Goal: Information Seeking & Learning: Learn about a topic

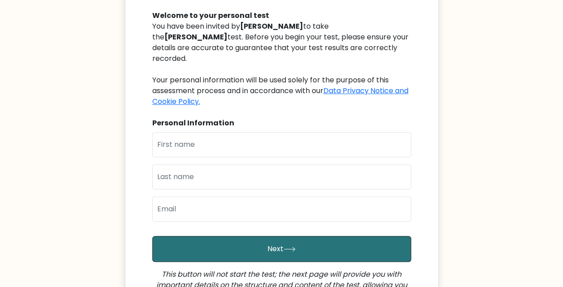
scroll to position [45, 0]
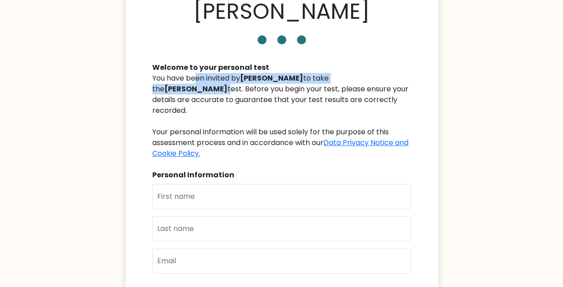
drag, startPoint x: 163, startPoint y: 75, endPoint x: 143, endPoint y: 94, distance: 27.6
click at [143, 94] on div "Murad Cebiyev Welcome to your personal test You have been invited by Rafig Java…" at bounding box center [282, 185] width 314 height 417
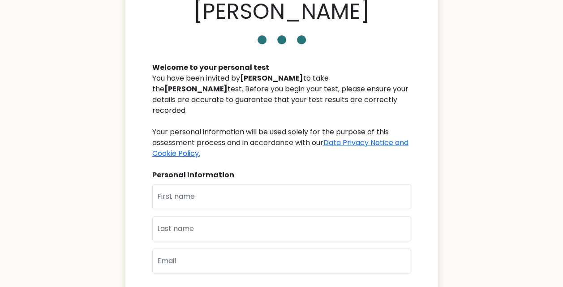
drag, startPoint x: 143, startPoint y: 94, endPoint x: 154, endPoint y: 94, distance: 10.8
click at [154, 94] on div "You have been invited by Rafig Javadov to take the Murad Cebiyev test. Before y…" at bounding box center [281, 116] width 259 height 86
click at [233, 100] on div "You have been invited by Rafig Javadov to take the Murad Cebiyev test. Before y…" at bounding box center [281, 116] width 259 height 86
drag, startPoint x: 254, startPoint y: 87, endPoint x: 405, endPoint y: 88, distance: 151.0
click at [405, 88] on div "You have been invited by Rafig Javadov to take the Murad Cebiyev test. Before y…" at bounding box center [281, 116] width 259 height 86
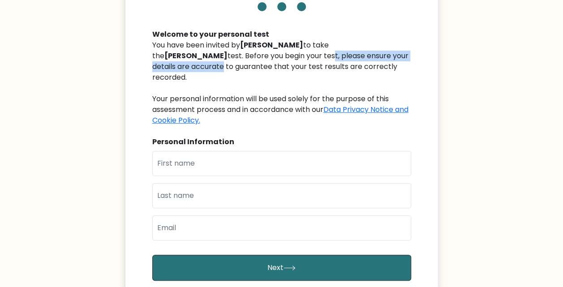
scroll to position [90, 0]
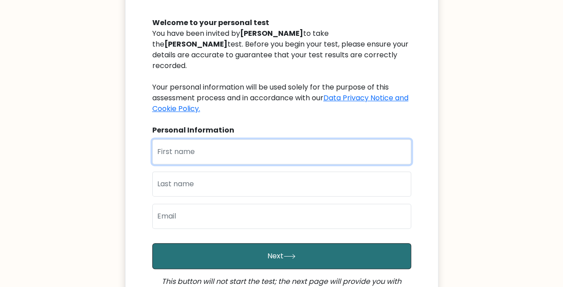
click at [220, 146] on input "text" at bounding box center [281, 151] width 259 height 25
type input "Ibrahim"
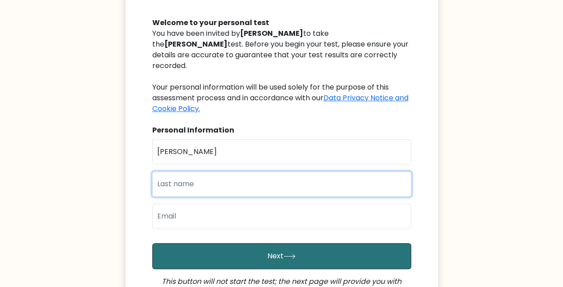
type input "Asadov"
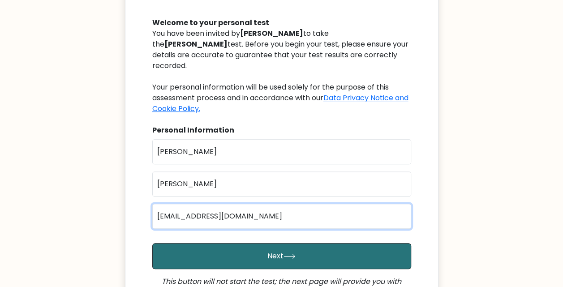
click at [216, 205] on input "ibrahimasadov31@gmail.com" at bounding box center [281, 216] width 259 height 25
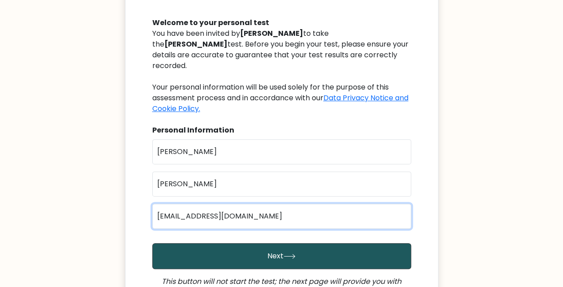
type input "ibrahimasadov32@gmail.com"
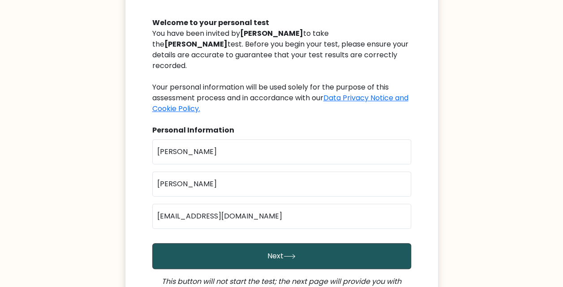
click at [261, 249] on button "Next" at bounding box center [281, 256] width 259 height 26
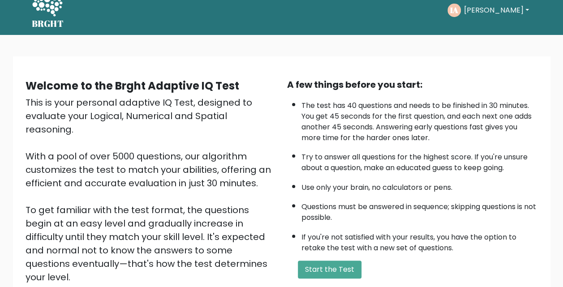
scroll to position [14, 0]
drag, startPoint x: 464, startPoint y: 62, endPoint x: 336, endPoint y: 62, distance: 127.7
click at [336, 62] on div "Welcome to the Brght Adaptive IQ Test This is your personal adaptive IQ Test, d…" at bounding box center [282, 197] width 538 height 283
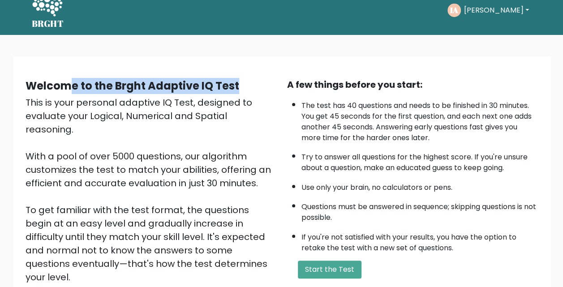
drag, startPoint x: 69, startPoint y: 85, endPoint x: 266, endPoint y: 82, distance: 197.2
click at [266, 82] on div "Welcome to the Brght Adaptive IQ Test" at bounding box center [151, 86] width 251 height 16
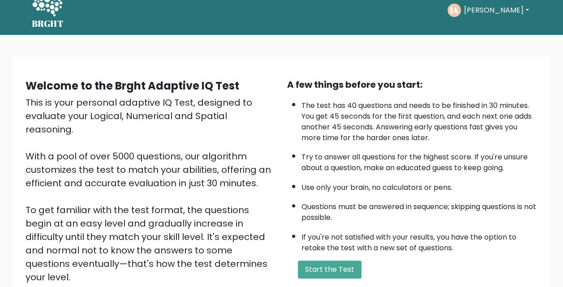
click at [13, 37] on div "Welcome to the Brght Adaptive IQ Test This is your personal adaptive IQ Test, d…" at bounding box center [281, 201] width 563 height 333
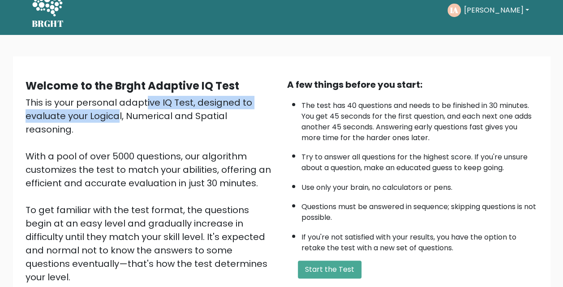
drag, startPoint x: 49, startPoint y: 103, endPoint x: 272, endPoint y: 102, distance: 223.6
click at [272, 102] on div "This is your personal adaptive IQ Test, designed to evaluate your Logical, Nume…" at bounding box center [151, 203] width 251 height 215
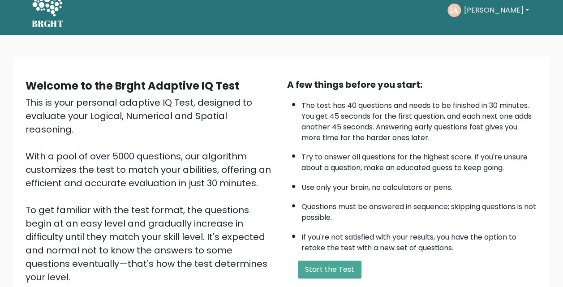
drag, startPoint x: 272, startPoint y: 102, endPoint x: 95, endPoint y: 118, distance: 177.7
click at [95, 118] on div "This is your personal adaptive IQ Test, designed to evaluate your Logical, Nume…" at bounding box center [151, 203] width 251 height 215
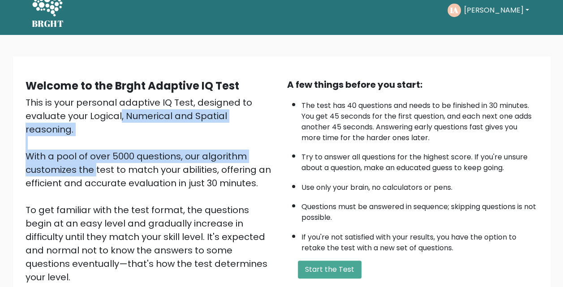
drag, startPoint x: 25, startPoint y: 112, endPoint x: 219, endPoint y: 142, distance: 196.4
click at [219, 142] on div "This is your personal adaptive IQ Test, designed to evaluate your Logical, Nume…" at bounding box center [151, 203] width 251 height 215
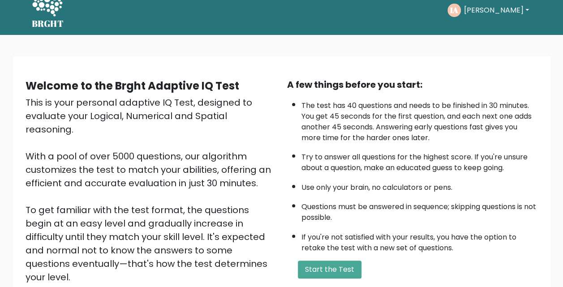
drag, startPoint x: 219, startPoint y: 142, endPoint x: 164, endPoint y: 168, distance: 60.6
click at [164, 168] on div "This is your personal adaptive IQ Test, designed to evaluate your Logical, Nume…" at bounding box center [151, 203] width 251 height 215
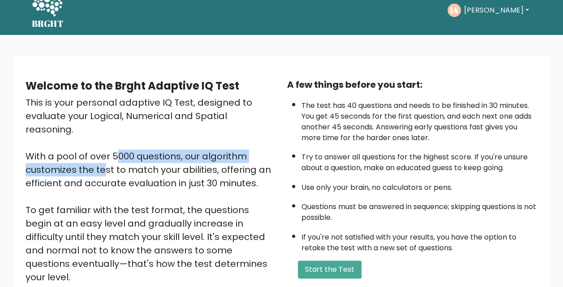
drag, startPoint x: 25, startPoint y: 145, endPoint x: 231, endPoint y: 142, distance: 206.1
click at [231, 142] on div "This is your personal adaptive IQ Test, designed to evaluate your Logical, Nume…" at bounding box center [151, 203] width 251 height 215
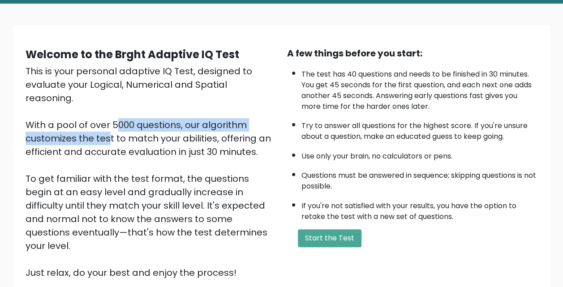
scroll to position [59, 0]
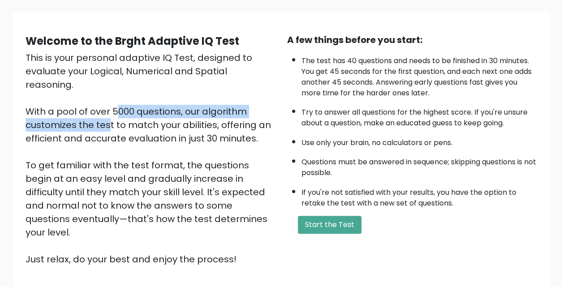
click at [190, 98] on div "This is your personal adaptive IQ Test, designed to evaluate your Logical, Nume…" at bounding box center [151, 158] width 251 height 215
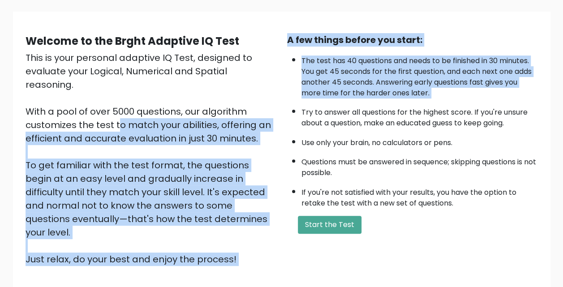
drag, startPoint x: 22, startPoint y: 115, endPoint x: 297, endPoint y: 108, distance: 274.3
click at [297, 108] on div "Welcome to the Brght Adaptive IQ Test This is your personal adaptive IQ Test, d…" at bounding box center [281, 153] width 523 height 240
drag, startPoint x: 297, startPoint y: 108, endPoint x: 94, endPoint y: 114, distance: 202.6
click at [94, 114] on div "This is your personal adaptive IQ Test, designed to evaluate your Logical, Nume…" at bounding box center [151, 158] width 251 height 215
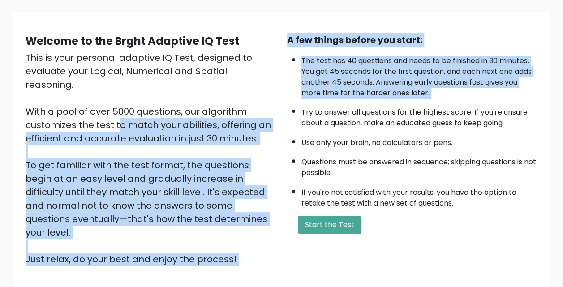
drag, startPoint x: 94, startPoint y: 114, endPoint x: 22, endPoint y: 133, distance: 75.1
click at [22, 133] on div "Welcome to the Brght Adaptive IQ Test This is your personal adaptive IQ Test, d…" at bounding box center [151, 149] width 262 height 233
click at [134, 124] on div "This is your personal adaptive IQ Test, designed to evaluate your Logical, Nume…" at bounding box center [151, 158] width 251 height 215
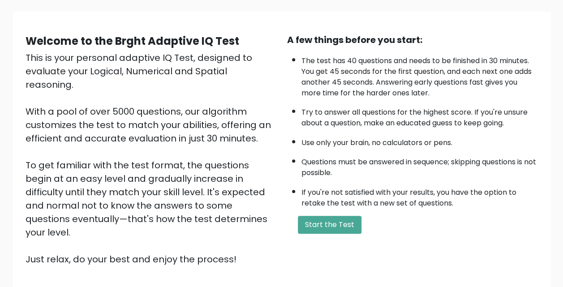
drag, startPoint x: 191, startPoint y: 127, endPoint x: 198, endPoint y: 128, distance: 6.8
click at [198, 128] on div "This is your personal adaptive IQ Test, designed to evaluate your Logical, Nume…" at bounding box center [151, 158] width 251 height 215
drag, startPoint x: 198, startPoint y: 128, endPoint x: 380, endPoint y: 119, distance: 182.6
click at [380, 119] on li "Try to answer all questions for the highest score. If you're unsure about a que…" at bounding box center [420, 116] width 237 height 26
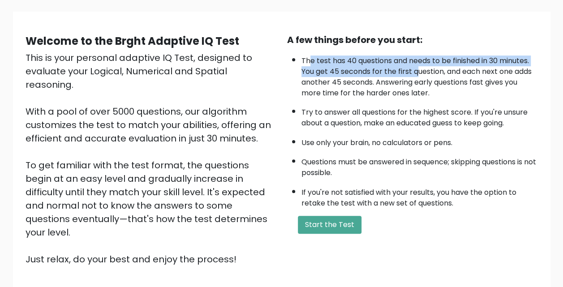
drag, startPoint x: 309, startPoint y: 62, endPoint x: 426, endPoint y: 72, distance: 116.9
click at [426, 72] on li "The test has 40 questions and needs to be finished in 30 minutes. You get 45 se…" at bounding box center [420, 74] width 237 height 47
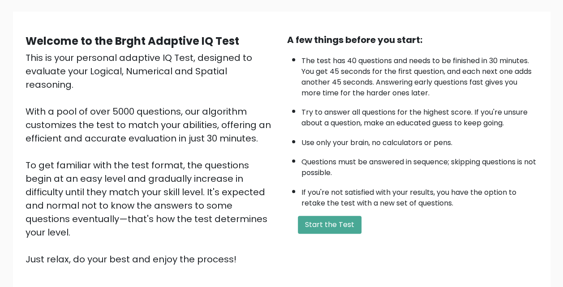
drag, startPoint x: 426, startPoint y: 72, endPoint x: 432, endPoint y: 79, distance: 9.9
click at [432, 79] on li "The test has 40 questions and needs to be finished in 30 minutes. You get 45 se…" at bounding box center [420, 74] width 237 height 47
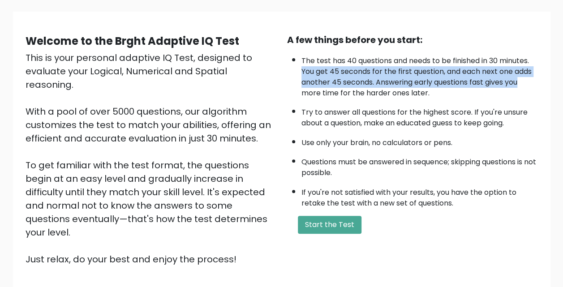
drag, startPoint x: 316, startPoint y: 74, endPoint x: 537, endPoint y: 77, distance: 220.5
click at [537, 77] on ul "The test has 40 questions and needs to be finished in 30 minutes. You get 45 se…" at bounding box center [412, 130] width 251 height 158
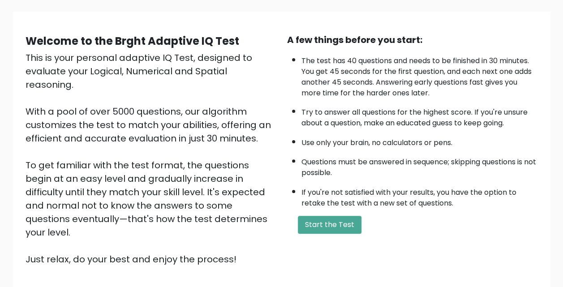
click at [302, 88] on li "The test has 40 questions and needs to be finished in 30 minutes. You get 45 se…" at bounding box center [420, 74] width 237 height 47
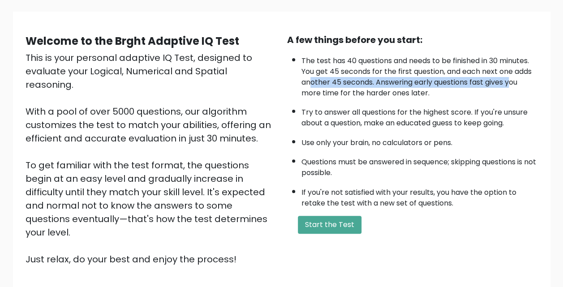
drag, startPoint x: 312, startPoint y: 82, endPoint x: 513, endPoint y: 84, distance: 200.3
click at [513, 84] on li "The test has 40 questions and needs to be finished in 30 minutes. You get 45 se…" at bounding box center [420, 74] width 237 height 47
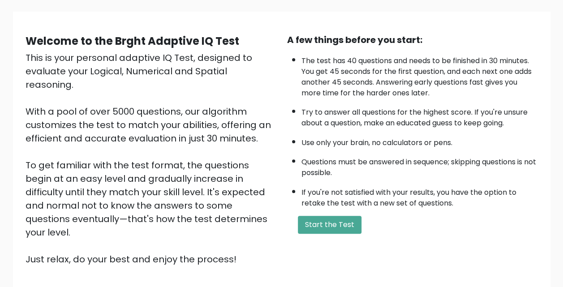
drag, startPoint x: 513, startPoint y: 84, endPoint x: 487, endPoint y: 105, distance: 32.8
click at [487, 105] on li "Try to answer all questions for the highest score. If you're unsure about a que…" at bounding box center [420, 116] width 237 height 26
drag, startPoint x: 294, startPoint y: 95, endPoint x: 444, endPoint y: 95, distance: 149.2
click at [444, 95] on ul "The test has 40 questions and needs to be finished in 30 minutes. You get 45 se…" at bounding box center [412, 130] width 251 height 158
drag, startPoint x: 444, startPoint y: 95, endPoint x: 423, endPoint y: 111, distance: 26.5
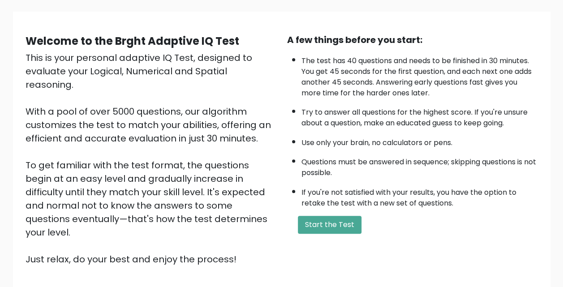
click at [423, 111] on li "Try to answer all questions for the highest score. If you're unsure about a que…" at bounding box center [420, 116] width 237 height 26
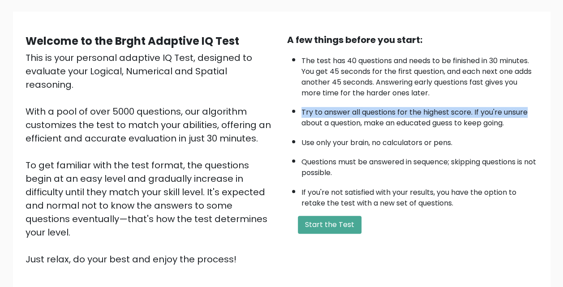
drag, startPoint x: 299, startPoint y: 110, endPoint x: 539, endPoint y: 108, distance: 239.7
click at [539, 108] on div "A few things before you start: The test has 40 questions and needs to be finish…" at bounding box center [413, 149] width 262 height 233
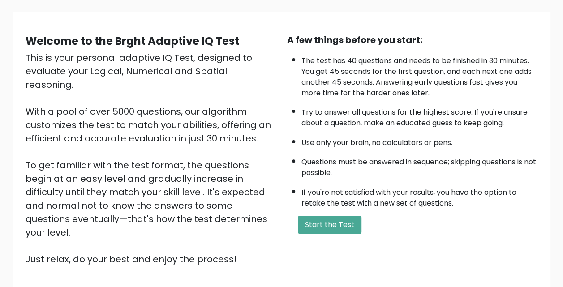
click at [342, 123] on li "Try to answer all questions for the highest score. If you're unsure about a que…" at bounding box center [420, 116] width 237 height 26
click at [314, 226] on button "Start the Test" at bounding box center [330, 225] width 64 height 18
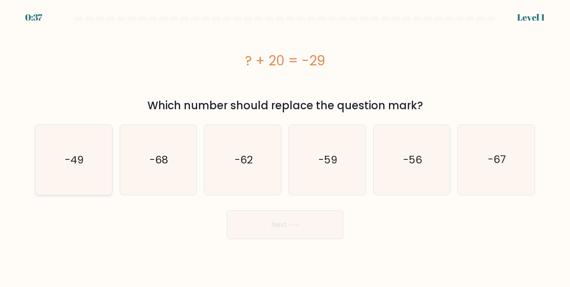
click at [86, 173] on icon "-49" at bounding box center [74, 160] width 70 height 70
click at [285, 146] on input "a. -49" at bounding box center [285, 145] width 0 height 2
radio input "true"
click at [315, 233] on button "Next" at bounding box center [285, 225] width 116 height 29
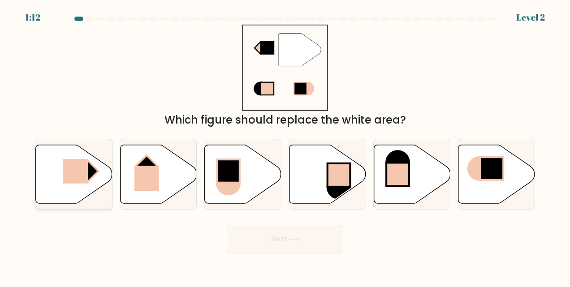
click at [82, 179] on rect at bounding box center [75, 171] width 25 height 25
click at [285, 146] on input "a." at bounding box center [285, 145] width 0 height 2
radio input "true"
click at [290, 247] on button "Next" at bounding box center [285, 239] width 116 height 29
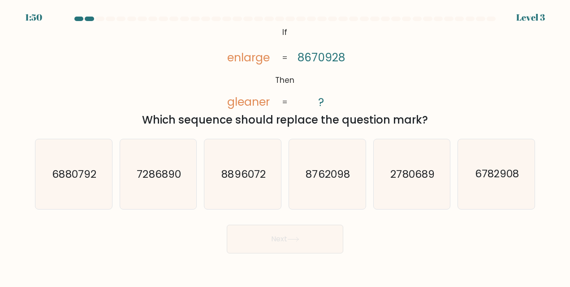
drag, startPoint x: 414, startPoint y: 71, endPoint x: 356, endPoint y: 83, distance: 59.6
click at [356, 83] on div "@import url('https://fonts.googleapis.com/css?family=Abril+Fatface:400,100,100i…" at bounding box center [285, 77] width 511 height 104
click at [403, 181] on text "2780689" at bounding box center [413, 174] width 44 height 14
click at [285, 146] on input "e. 2780689" at bounding box center [285, 145] width 0 height 2
radio input "true"
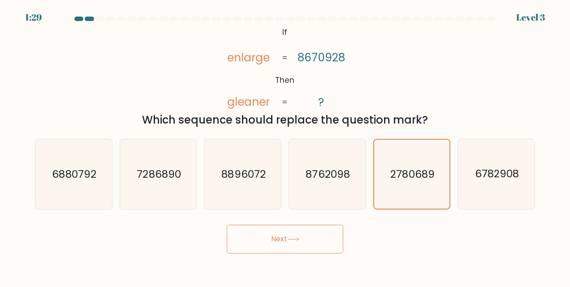
click at [297, 243] on button "Next" at bounding box center [285, 239] width 116 height 29
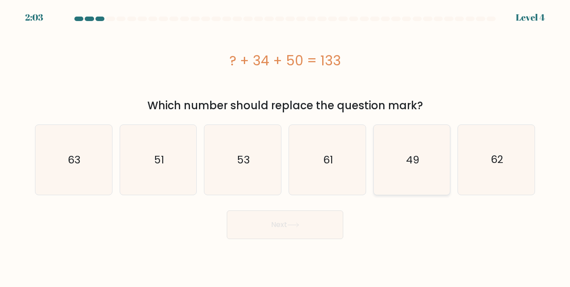
click at [424, 161] on icon "49" at bounding box center [412, 160] width 70 height 70
click at [285, 146] on input "e. 49" at bounding box center [285, 145] width 0 height 2
radio input "true"
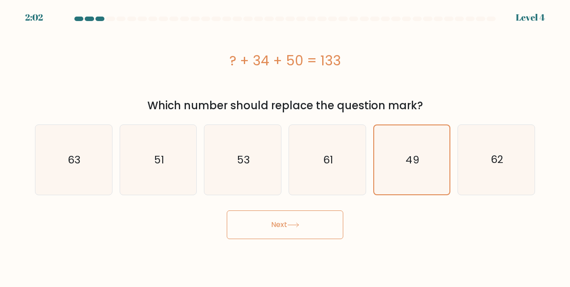
click at [262, 226] on button "Next" at bounding box center [285, 225] width 116 height 29
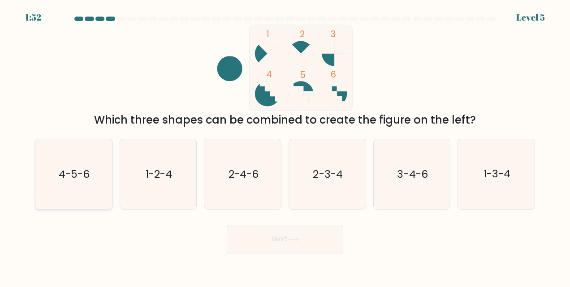
click at [77, 182] on icon "4-5-6" at bounding box center [74, 174] width 70 height 70
click at [285, 146] on input "a. 4-5-6" at bounding box center [285, 145] width 0 height 2
radio input "true"
click at [300, 242] on button "Next" at bounding box center [285, 239] width 116 height 29
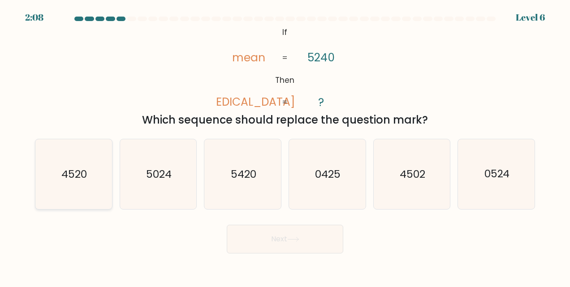
click at [75, 184] on icon "4520" at bounding box center [74, 174] width 70 height 70
click at [285, 146] on input "a. 4520" at bounding box center [285, 145] width 0 height 2
radio input "true"
click at [297, 246] on button "Next" at bounding box center [285, 239] width 116 height 29
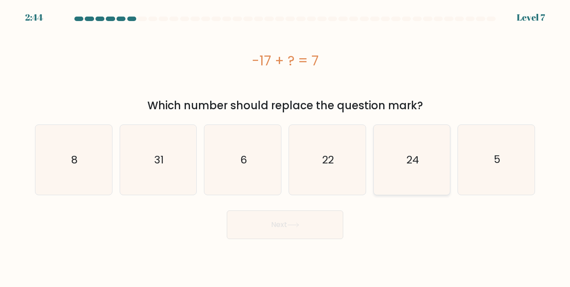
click at [404, 167] on icon "24" at bounding box center [412, 160] width 70 height 70
click at [285, 146] on input "e. 24" at bounding box center [285, 145] width 0 height 2
radio input "true"
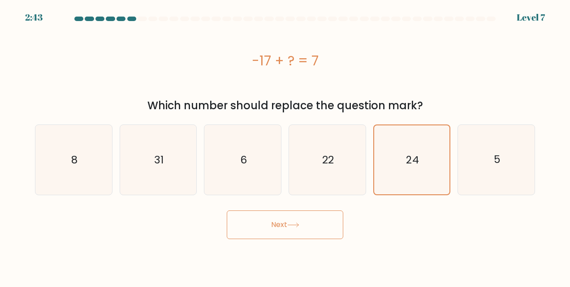
click at [272, 231] on button "Next" at bounding box center [285, 225] width 116 height 29
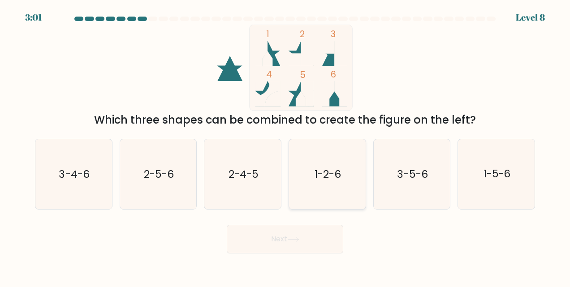
click at [314, 177] on icon "1-2-6" at bounding box center [327, 174] width 70 height 70
click at [285, 146] on input "d. 1-2-6" at bounding box center [285, 145] width 0 height 2
radio input "true"
click at [280, 237] on button "Next" at bounding box center [285, 239] width 116 height 29
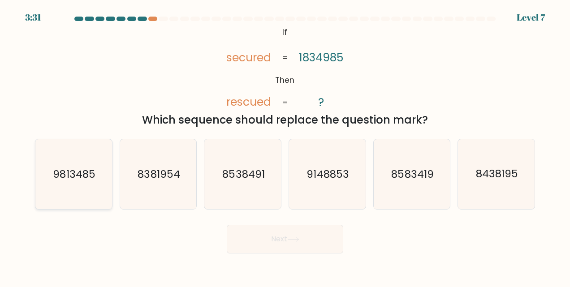
click at [83, 184] on icon "9813485" at bounding box center [74, 174] width 70 height 70
click at [285, 146] on input "a. 9813485" at bounding box center [285, 145] width 0 height 2
radio input "true"
click at [287, 242] on button "Next" at bounding box center [285, 239] width 116 height 29
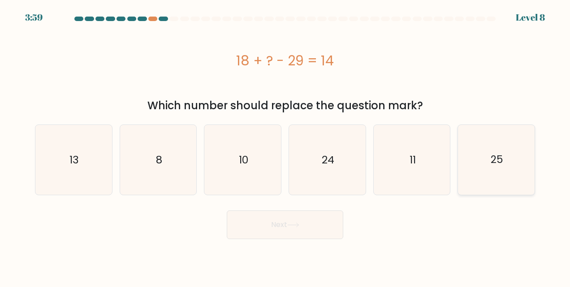
click at [497, 158] on text "25" at bounding box center [497, 160] width 13 height 14
click at [285, 146] on input "f. 25" at bounding box center [285, 145] width 0 height 2
radio input "true"
click at [304, 231] on button "Next" at bounding box center [285, 225] width 116 height 29
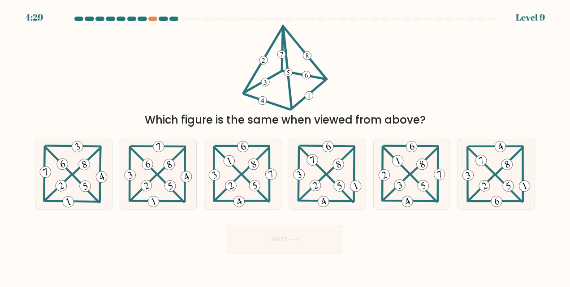
click at [297, 237] on icon at bounding box center [293, 239] width 12 height 5
click at [185, 74] on div "Which figure is the same when viewed from above?" at bounding box center [285, 77] width 511 height 104
click at [339, 189] on icon at bounding box center [339, 186] width 4 height 8
click at [285, 146] on input "d." at bounding box center [285, 145] width 0 height 2
radio input "true"
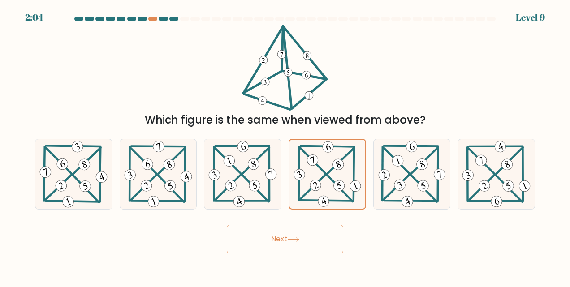
click at [332, 244] on button "Next" at bounding box center [285, 239] width 116 height 29
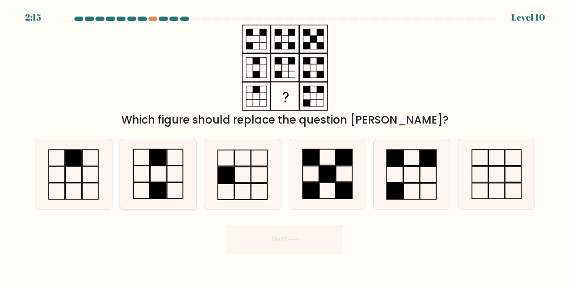
click at [155, 170] on icon at bounding box center [158, 174] width 70 height 70
click at [285, 146] on input "b." at bounding box center [285, 145] width 0 height 2
radio input "true"
click at [288, 240] on button "Next" at bounding box center [285, 239] width 116 height 29
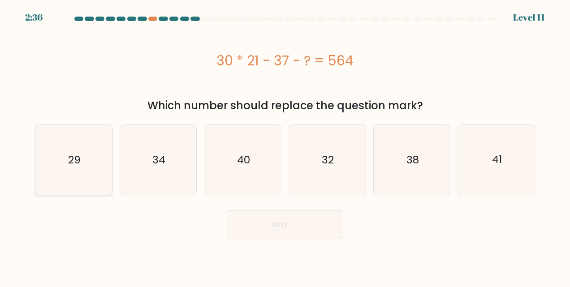
click at [72, 175] on icon "29" at bounding box center [74, 160] width 70 height 70
click at [285, 146] on input "a. 29" at bounding box center [285, 145] width 0 height 2
radio input "true"
click at [272, 233] on button "Next" at bounding box center [285, 225] width 116 height 29
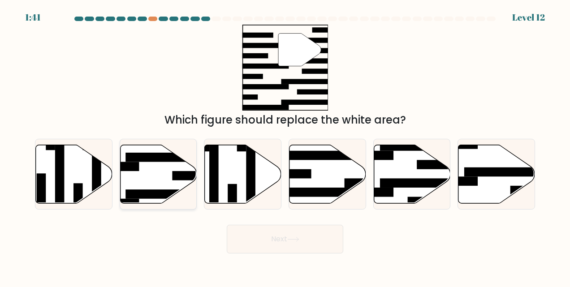
click at [147, 194] on rect at bounding box center [166, 194] width 83 height 9
click at [285, 146] on input "b." at bounding box center [285, 145] width 0 height 2
radio input "true"
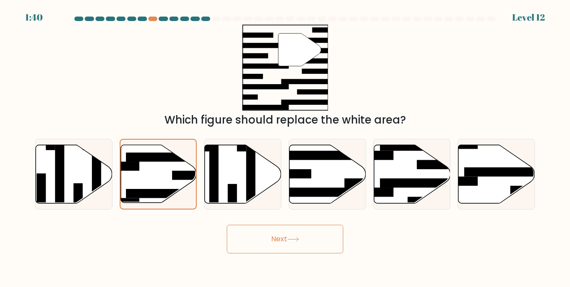
click at [318, 245] on button "Next" at bounding box center [285, 239] width 116 height 29
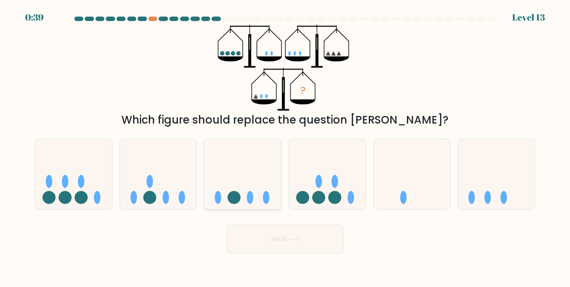
click at [257, 172] on icon at bounding box center [242, 174] width 77 height 63
click at [285, 146] on input "c." at bounding box center [285, 145] width 0 height 2
radio input "true"
click at [288, 240] on button "Next" at bounding box center [285, 239] width 116 height 29
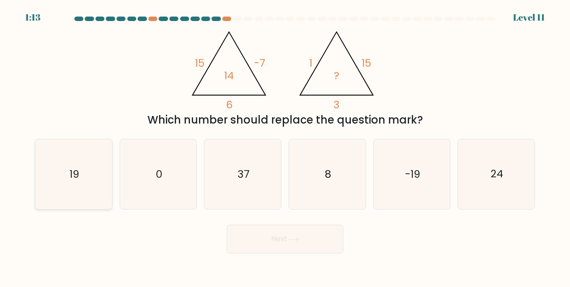
click at [65, 170] on icon "19" at bounding box center [74, 174] width 70 height 70
click at [285, 146] on input "a. 19" at bounding box center [285, 145] width 0 height 2
radio input "true"
click at [305, 244] on button "Next" at bounding box center [285, 239] width 116 height 29
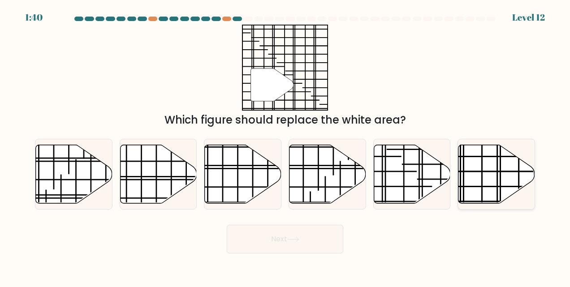
click at [479, 168] on icon at bounding box center [496, 174] width 77 height 59
click at [285, 146] on input "f." at bounding box center [285, 145] width 0 height 2
radio input "true"
click at [298, 242] on icon at bounding box center [293, 239] width 11 height 4
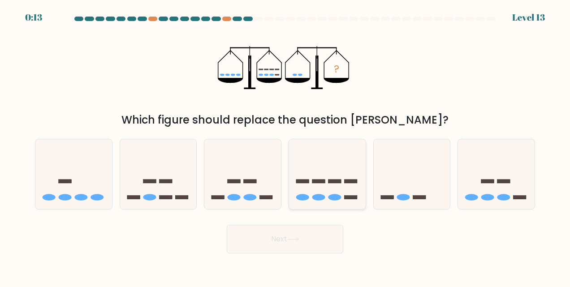
click at [335, 183] on icon at bounding box center [327, 174] width 77 height 63
click at [285, 146] on input "d." at bounding box center [285, 145] width 0 height 2
radio input "true"
click at [302, 243] on button "Next" at bounding box center [285, 239] width 116 height 29
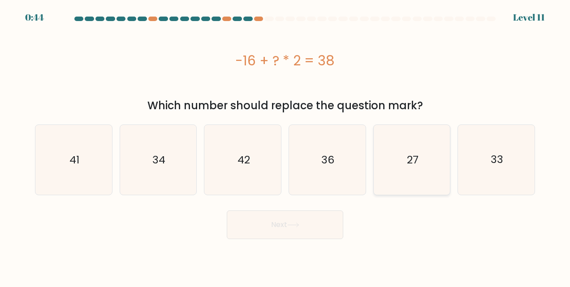
click at [412, 168] on icon "27" at bounding box center [412, 160] width 70 height 70
click at [285, 146] on input "e. 27" at bounding box center [285, 145] width 0 height 2
radio input "true"
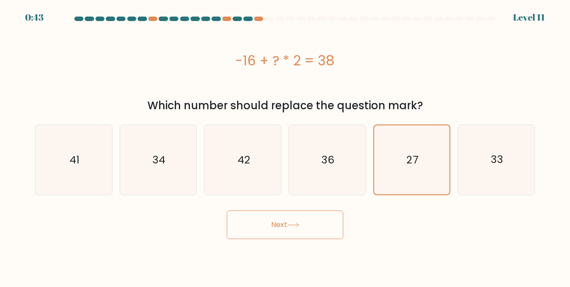
click at [300, 229] on button "Next" at bounding box center [285, 225] width 116 height 29
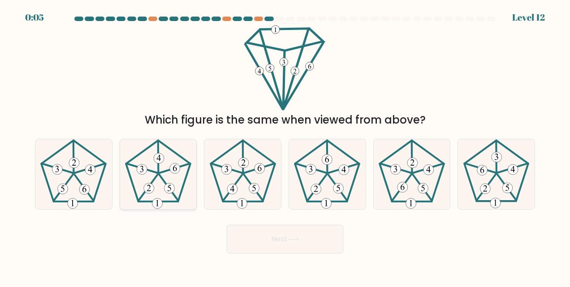
click at [158, 180] on icon at bounding box center [158, 174] width 70 height 70
click at [285, 146] on input "b." at bounding box center [285, 145] width 0 height 2
radio input "true"
click at [287, 233] on button "Next" at bounding box center [285, 239] width 116 height 29
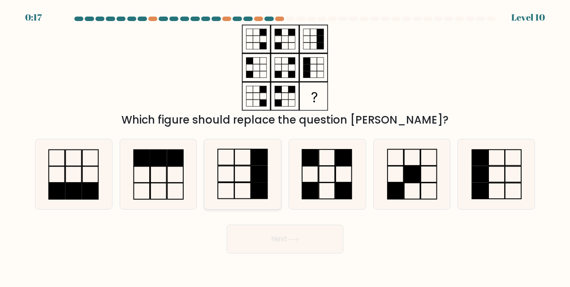
click at [237, 174] on icon at bounding box center [243, 174] width 70 height 70
click at [285, 146] on input "c." at bounding box center [285, 145] width 0 height 2
radio input "true"
click at [268, 243] on button "Next" at bounding box center [285, 239] width 116 height 29
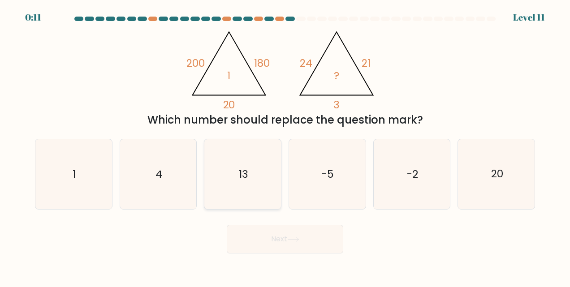
click at [257, 169] on icon "13" at bounding box center [243, 174] width 70 height 70
click at [285, 146] on input "c. 13" at bounding box center [285, 145] width 0 height 2
radio input "true"
click at [167, 171] on icon "4" at bounding box center [158, 174] width 70 height 70
click at [285, 146] on input "b. 4" at bounding box center [285, 145] width 0 height 2
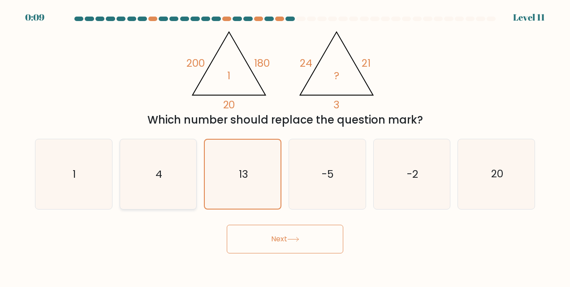
radio input "true"
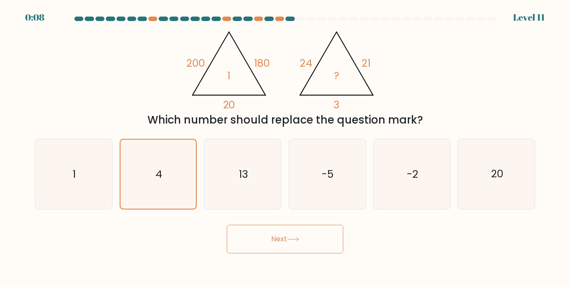
click at [262, 237] on button "Next" at bounding box center [285, 239] width 116 height 29
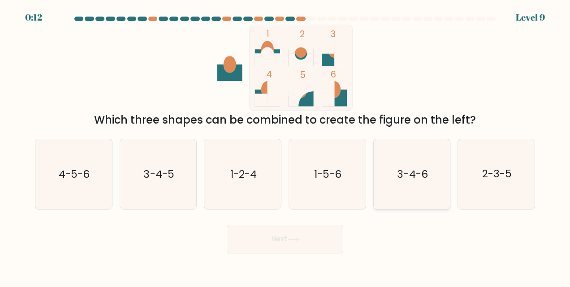
click at [411, 171] on text "3-4-6" at bounding box center [412, 174] width 30 height 14
click at [285, 146] on input "e. 3-4-6" at bounding box center [285, 145] width 0 height 2
radio input "true"
click at [294, 250] on button "Next" at bounding box center [285, 239] width 116 height 29
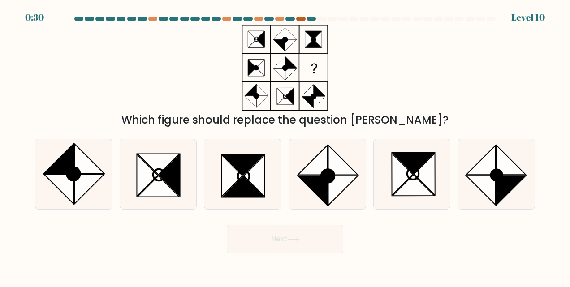
click at [300, 19] on div at bounding box center [300, 19] width 9 height 4
click at [241, 192] on icon at bounding box center [243, 187] width 42 height 21
click at [285, 146] on input "c." at bounding box center [285, 145] width 0 height 2
radio input "true"
click at [272, 246] on button "Next" at bounding box center [285, 239] width 116 height 29
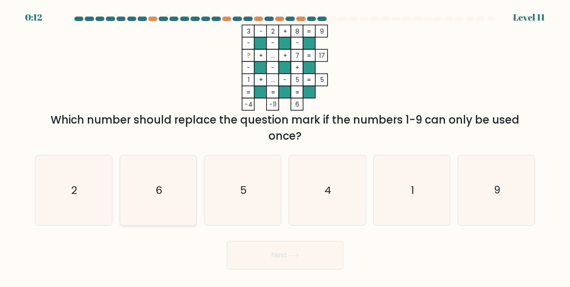
click at [153, 177] on icon "6" at bounding box center [158, 190] width 70 height 70
click at [285, 146] on input "b. 6" at bounding box center [285, 145] width 0 height 2
radio input "true"
click at [278, 260] on button "Next" at bounding box center [285, 255] width 116 height 29
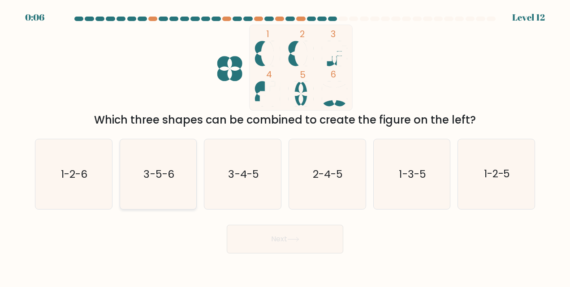
click at [128, 175] on icon "3-5-6" at bounding box center [158, 174] width 70 height 70
click at [285, 146] on input "b. 3-5-6" at bounding box center [285, 145] width 0 height 2
radio input "true"
click at [254, 243] on button "Next" at bounding box center [285, 239] width 116 height 29
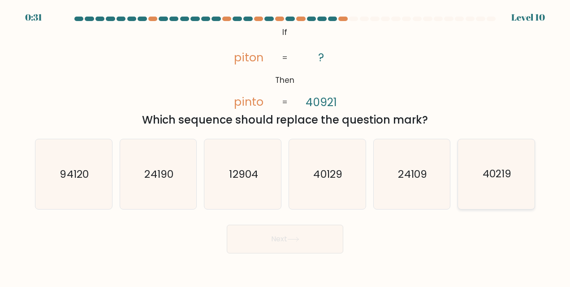
click at [494, 188] on icon "40219" at bounding box center [497, 174] width 70 height 70
click at [285, 146] on input "f. 40219" at bounding box center [285, 145] width 0 height 2
radio input "true"
click at [298, 249] on button "Next" at bounding box center [285, 239] width 116 height 29
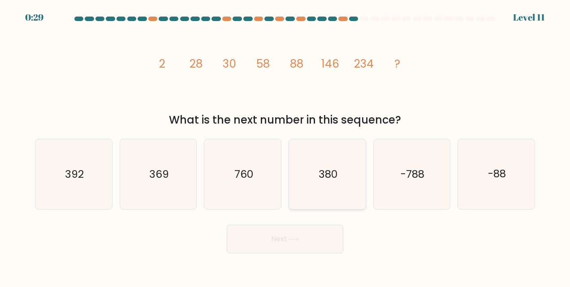
click at [333, 177] on text "380" at bounding box center [328, 174] width 19 height 14
click at [285, 146] on input "d. 380" at bounding box center [285, 145] width 0 height 2
radio input "true"
click at [314, 236] on button "Next" at bounding box center [285, 239] width 116 height 29
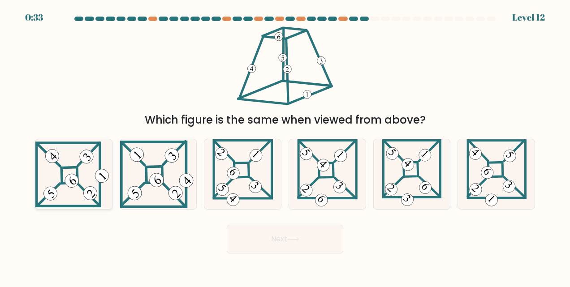
click at [73, 170] on icon at bounding box center [73, 175] width 77 height 66
click at [285, 146] on input "a." at bounding box center [285, 145] width 0 height 2
radio input "true"
click at [306, 243] on button "Next" at bounding box center [285, 239] width 116 height 29
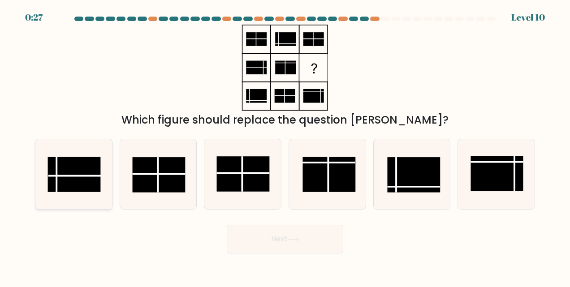
click at [74, 170] on rect at bounding box center [74, 174] width 53 height 35
click at [285, 146] on input "a." at bounding box center [285, 145] width 0 height 2
radio input "true"
click at [315, 242] on button "Next" at bounding box center [285, 239] width 116 height 29
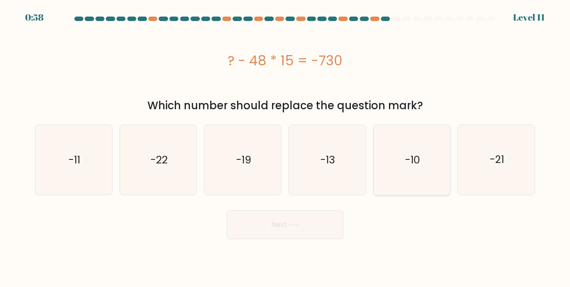
click at [410, 158] on text "-10" at bounding box center [412, 160] width 15 height 14
click at [285, 146] on input "e. -10" at bounding box center [285, 145] width 0 height 2
radio input "true"
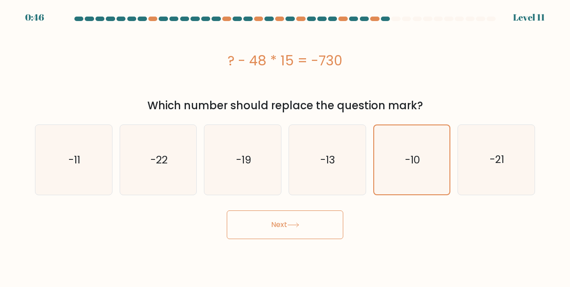
click at [283, 230] on button "Next" at bounding box center [285, 225] width 116 height 29
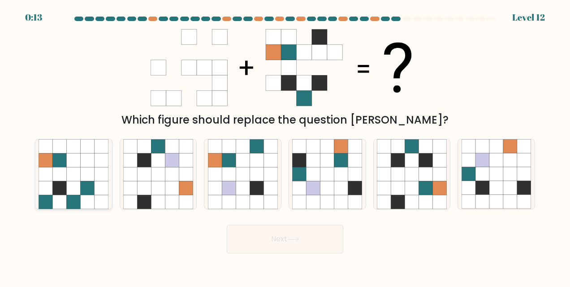
click at [86, 160] on icon at bounding box center [88, 161] width 14 height 14
click at [285, 146] on input "a." at bounding box center [285, 145] width 0 height 2
radio input "true"
click at [311, 243] on button "Next" at bounding box center [285, 239] width 116 height 29
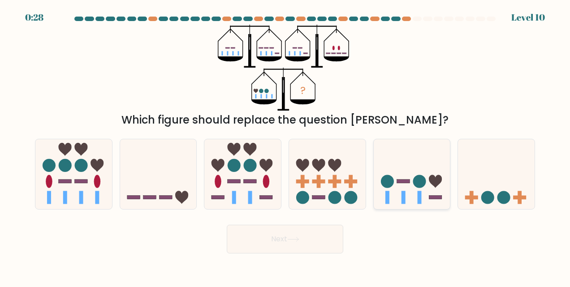
click at [397, 174] on icon at bounding box center [412, 174] width 77 height 63
click at [285, 146] on input "e." at bounding box center [285, 145] width 0 height 2
radio input "true"
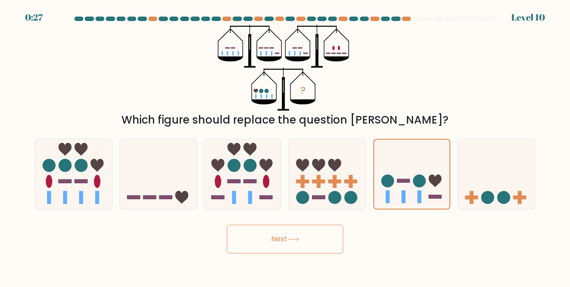
click at [299, 236] on button "Next" at bounding box center [285, 239] width 116 height 29
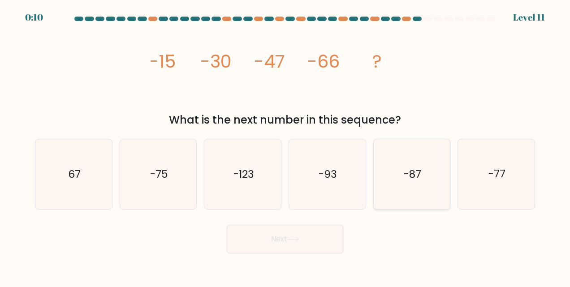
click at [421, 185] on icon "-87" at bounding box center [412, 174] width 70 height 70
click at [285, 146] on input "e. -87" at bounding box center [285, 145] width 0 height 2
radio input "true"
click at [292, 246] on button "Next" at bounding box center [285, 239] width 116 height 29
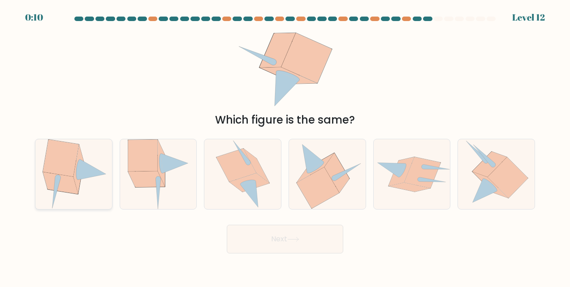
click at [79, 177] on icon at bounding box center [92, 170] width 28 height 21
click at [285, 146] on input "a." at bounding box center [285, 145] width 0 height 2
radio input "true"
click at [152, 190] on icon at bounding box center [158, 174] width 61 height 70
click at [285, 146] on input "b." at bounding box center [285, 145] width 0 height 2
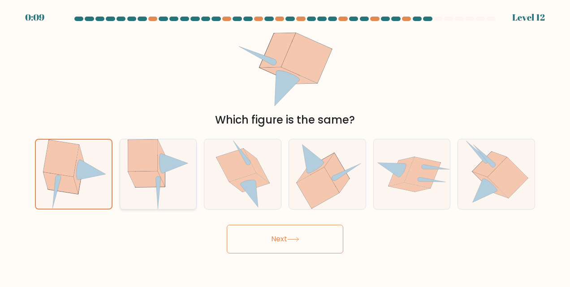
radio input "true"
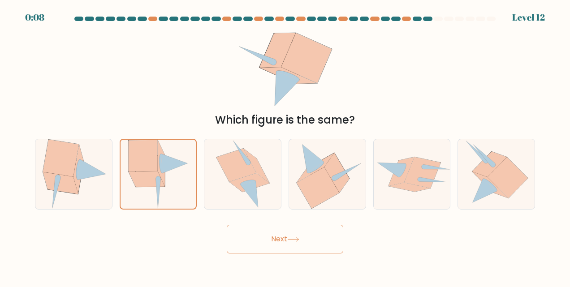
click at [249, 241] on button "Next" at bounding box center [285, 239] width 116 height 29
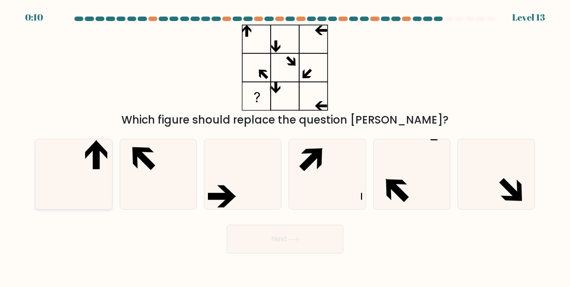
click at [98, 167] on icon at bounding box center [96, 157] width 6 height 25
click at [285, 146] on input "a." at bounding box center [285, 145] width 0 height 2
radio input "true"
click at [280, 248] on button "Next" at bounding box center [285, 239] width 116 height 29
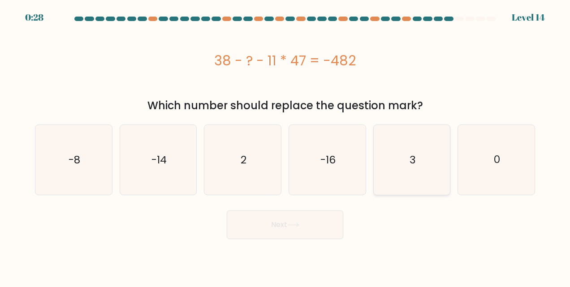
click at [411, 175] on icon "3" at bounding box center [412, 160] width 70 height 70
click at [285, 146] on input "e. 3" at bounding box center [285, 145] width 0 height 2
radio input "true"
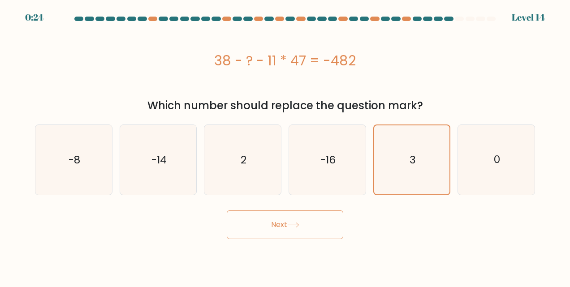
click at [309, 233] on button "Next" at bounding box center [285, 225] width 116 height 29
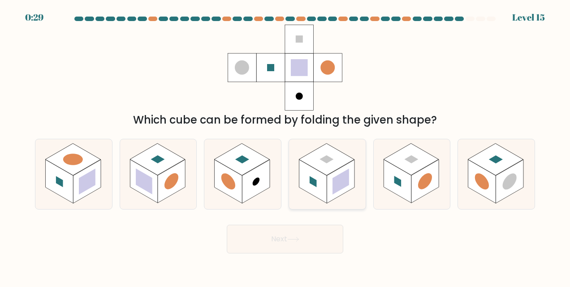
click at [336, 180] on rect at bounding box center [340, 182] width 17 height 26
click at [285, 146] on input "d." at bounding box center [285, 145] width 0 height 2
radio input "true"
click at [316, 246] on button "Next" at bounding box center [285, 239] width 116 height 29
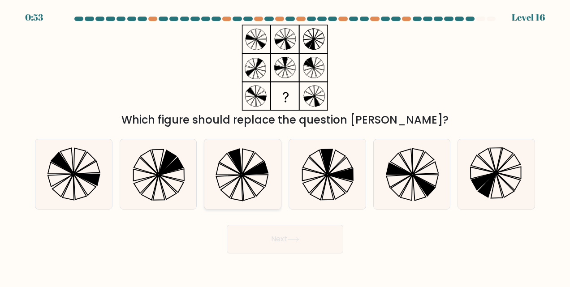
click at [235, 187] on icon at bounding box center [230, 186] width 21 height 22
click at [285, 146] on input "c." at bounding box center [285, 145] width 0 height 2
radio input "true"
click at [278, 242] on button "Next" at bounding box center [285, 239] width 116 height 29
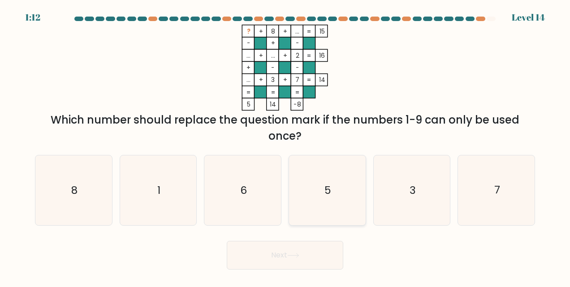
click at [321, 202] on icon "5" at bounding box center [327, 190] width 70 height 70
click at [285, 146] on input "d. 5" at bounding box center [285, 145] width 0 height 2
radio input "true"
click at [302, 257] on button "Next" at bounding box center [285, 255] width 116 height 29
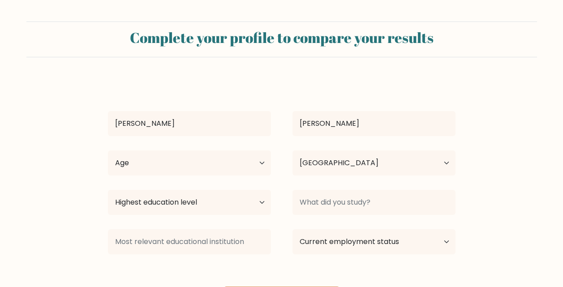
select select "AZ"
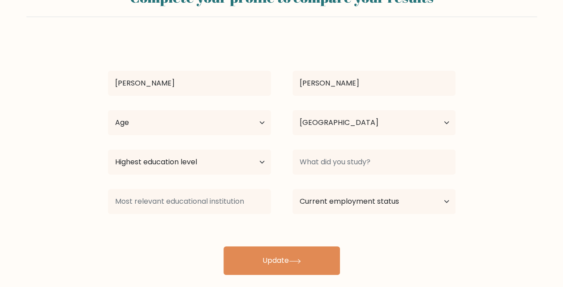
scroll to position [52, 0]
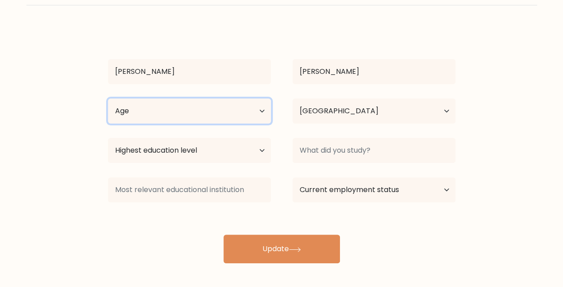
click at [247, 106] on select "Age Under 18 years old 18-24 years old 25-34 years old 35-44 years old 45-54 ye…" at bounding box center [189, 111] width 163 height 25
select select "18_24"
click at [108, 99] on select "Age Under 18 years old 18-24 years old 25-34 years old 35-44 years old 45-54 ye…" at bounding box center [189, 111] width 163 height 25
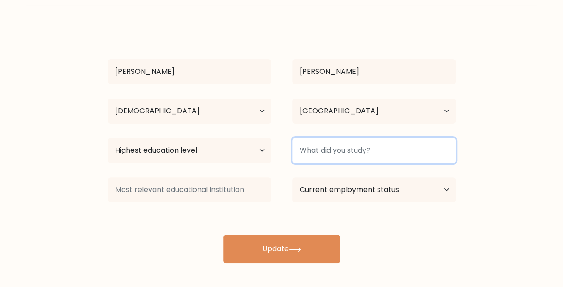
click at [344, 158] on input at bounding box center [374, 150] width 163 height 25
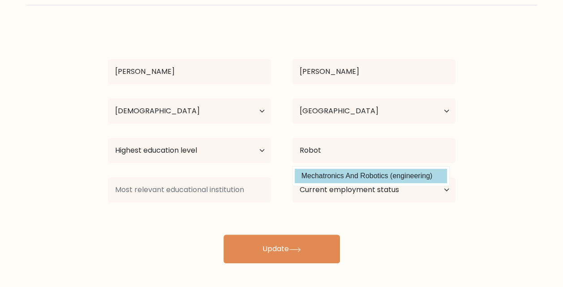
click at [357, 176] on option "Mechatronics And Robotics (engineering)" at bounding box center [371, 176] width 152 height 14
type input "Mechatronics And Robotics"
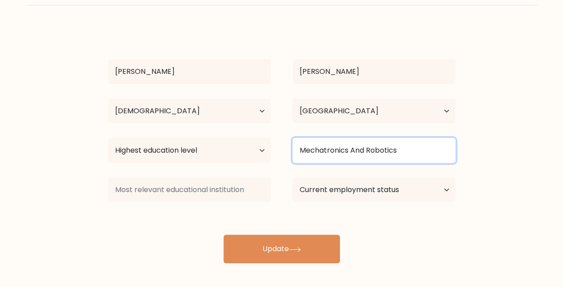
click at [332, 147] on input "Mechatronics And Robotics" at bounding box center [374, 150] width 163 height 25
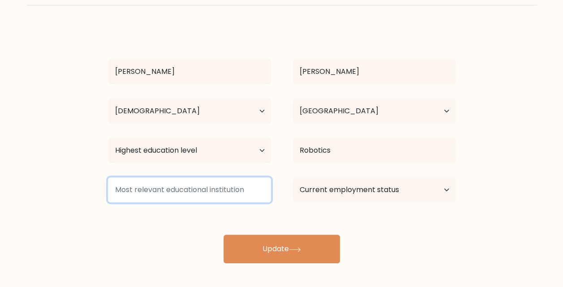
click at [248, 182] on input at bounding box center [189, 189] width 163 height 25
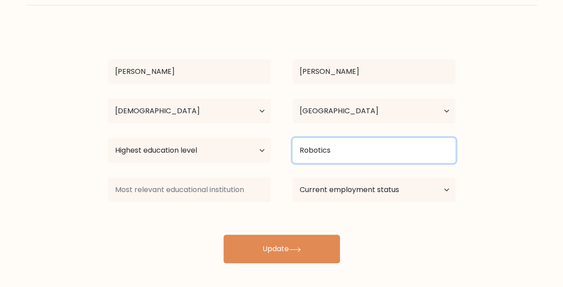
click at [328, 157] on input "Robotics" at bounding box center [374, 150] width 163 height 25
click at [342, 154] on input "Robotics" at bounding box center [374, 150] width 163 height 25
type input "Robotics Technology"
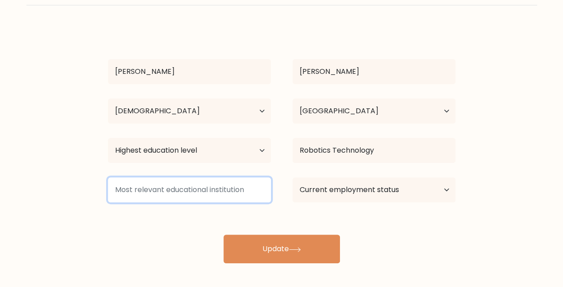
click at [219, 191] on input at bounding box center [189, 189] width 163 height 25
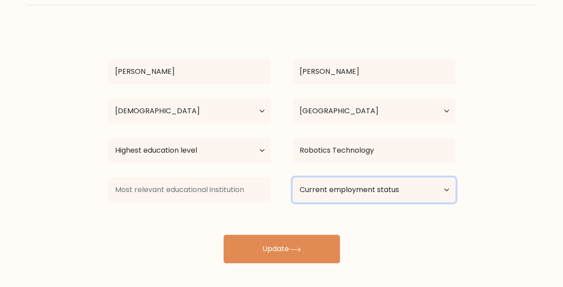
click at [380, 193] on select "Current employment status Employed Student Retired Other / prefer not to answer" at bounding box center [374, 189] width 163 height 25
select select "student"
click at [293, 177] on select "Current employment status Employed Student Retired Other / prefer not to answer" at bounding box center [374, 189] width 163 height 25
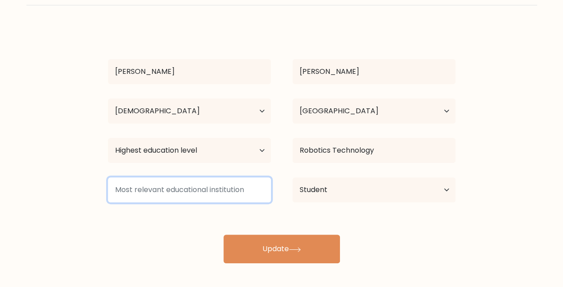
click at [207, 194] on input at bounding box center [189, 189] width 163 height 25
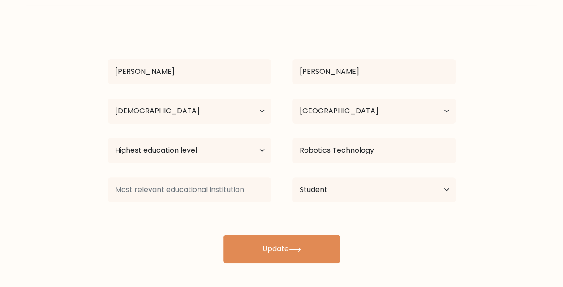
click at [211, 215] on div "Ibrahim Asadov Age Under 18 years old 18-24 years old 25-34 years old 35-44 yea…" at bounding box center [282, 145] width 358 height 237
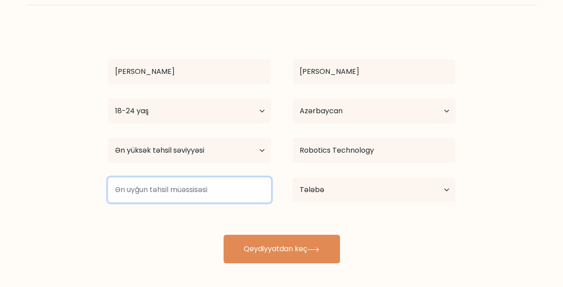
click at [213, 187] on input at bounding box center [189, 189] width 163 height 25
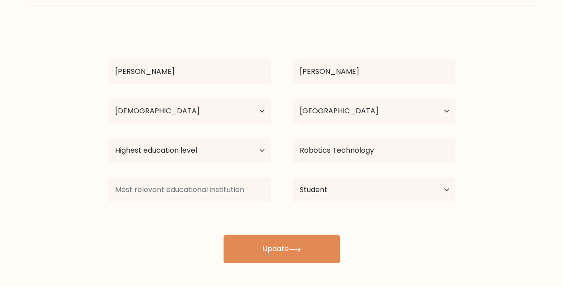
click at [181, 217] on div "Ibrahim Asadov Age Under 18 years old 18-24 years old 25-34 years old 35-44 yea…" at bounding box center [282, 145] width 358 height 237
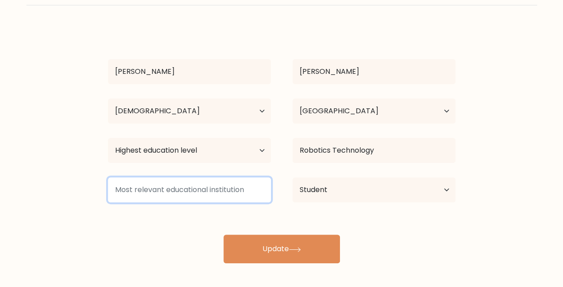
click at [180, 194] on input at bounding box center [189, 189] width 163 height 25
type input "A"
type input "Azerbaijan State Oil and Industry University"
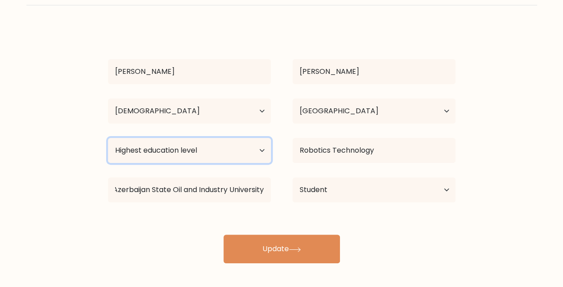
click at [202, 154] on select "Highest education level No schooling Primary Lower Secondary Upper Secondary Oc…" at bounding box center [189, 150] width 163 height 25
select select "masters_degree"
click at [108, 138] on select "Highest education level No schooling Primary Lower Secondary Upper Secondary Oc…" at bounding box center [189, 150] width 163 height 25
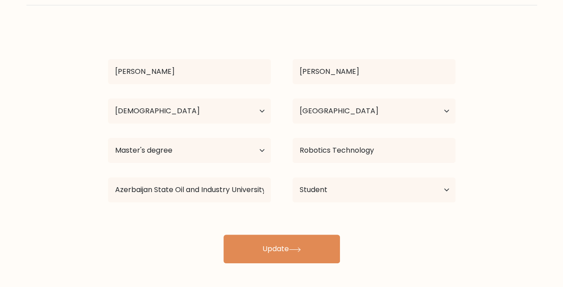
click at [134, 216] on div "Ibrahim Asadov Age Under 18 years old 18-24 years old 25-34 years old 35-44 yea…" at bounding box center [282, 145] width 358 height 237
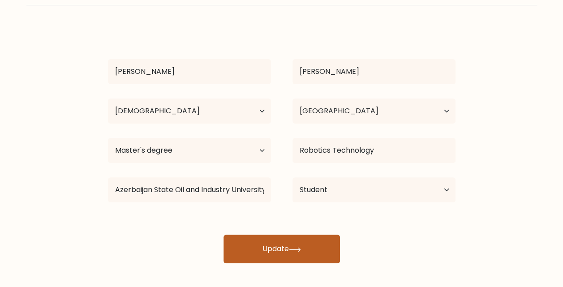
click at [307, 247] on button "Update" at bounding box center [282, 249] width 116 height 29
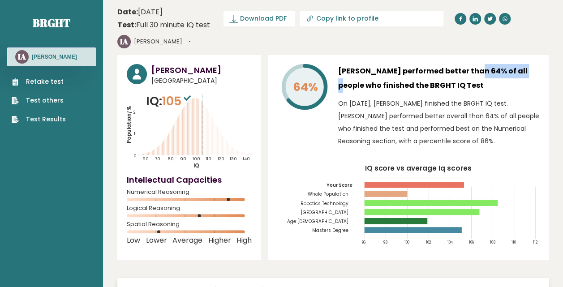
drag, startPoint x: 443, startPoint y: 53, endPoint x: 524, endPoint y: 57, distance: 81.6
click at [524, 64] on h3 "[PERSON_NAME] performed better than 64% of all people who finished the BRGHT IQ…" at bounding box center [438, 78] width 201 height 29
drag, startPoint x: 524, startPoint y: 57, endPoint x: 471, endPoint y: 69, distance: 54.2
click at [471, 69] on h3 "[PERSON_NAME] performed better than 64% of all people who finished the BRGHT IQ…" at bounding box center [438, 78] width 201 height 29
click at [277, 21] on span "Download PDF" at bounding box center [263, 18] width 47 height 9
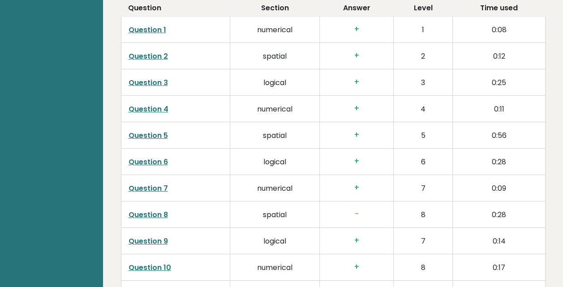
scroll to position [1496, 0]
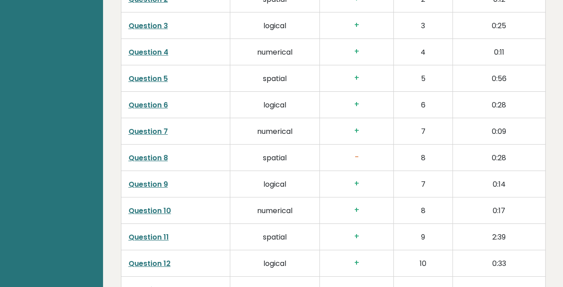
click at [150, 153] on link "Question 8" at bounding box center [148, 158] width 39 height 10
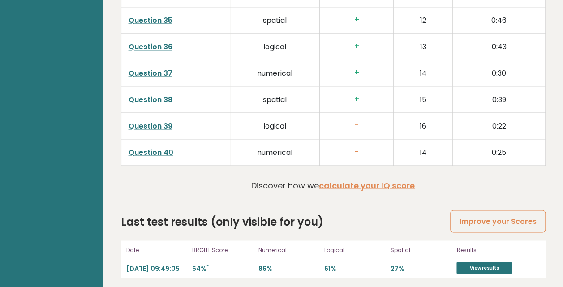
scroll to position [2302, 0]
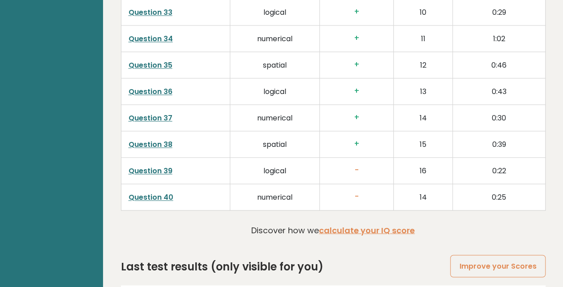
click at [152, 192] on link "Question 40" at bounding box center [151, 197] width 45 height 10
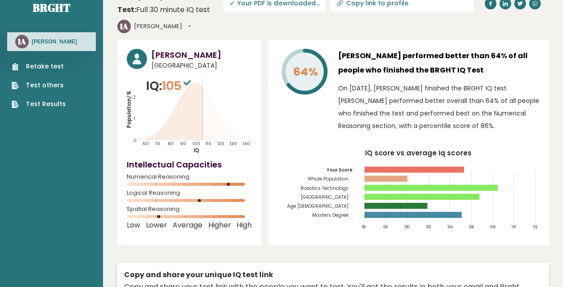
scroll to position [0, 0]
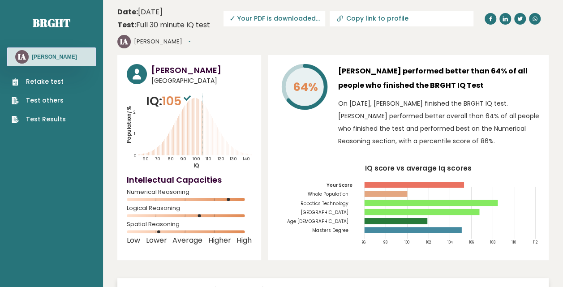
click at [60, 117] on link "Test Results" at bounding box center [39, 119] width 54 height 9
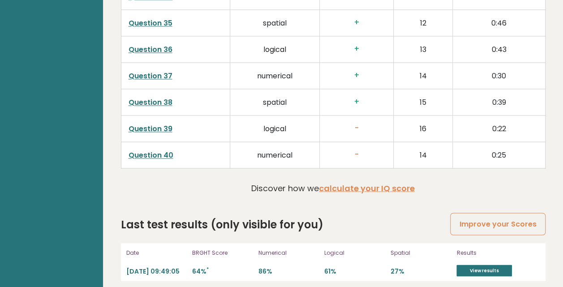
scroll to position [2347, 0]
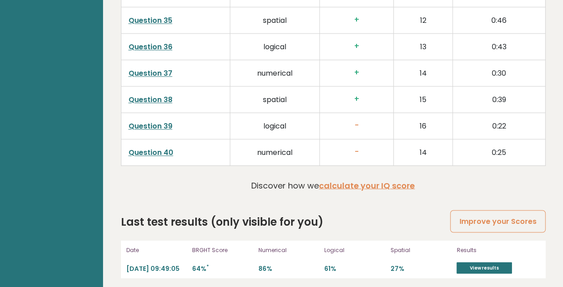
drag, startPoint x: 211, startPoint y: 263, endPoint x: 177, endPoint y: 265, distance: 35.1
click at [177, 265] on div "Date 2025-10-15 09:49:05 BRGHT Score 64% * Numerical 86% Logical 61% Spatial 27…" at bounding box center [333, 260] width 425 height 38
drag, startPoint x: 177, startPoint y: 265, endPoint x: 210, endPoint y: 265, distance: 33.6
click at [210, 265] on p "64% *" at bounding box center [222, 268] width 61 height 9
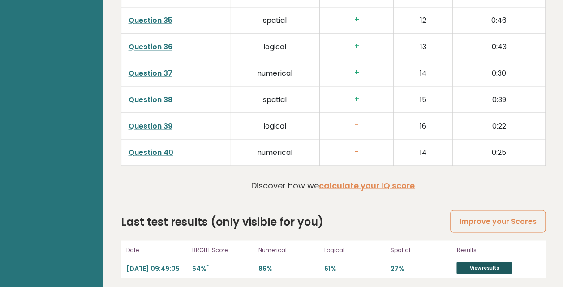
click at [474, 265] on link "View results" at bounding box center [485, 268] width 56 height 12
click at [482, 262] on link "View results" at bounding box center [485, 268] width 56 height 12
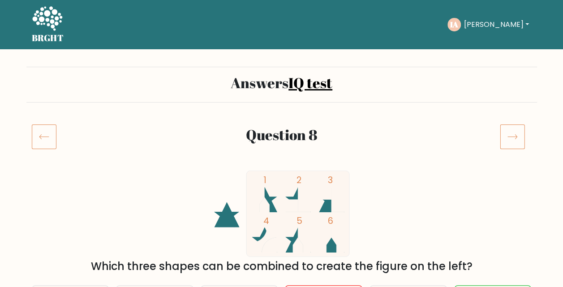
click at [47, 137] on icon at bounding box center [43, 137] width 9 height 4
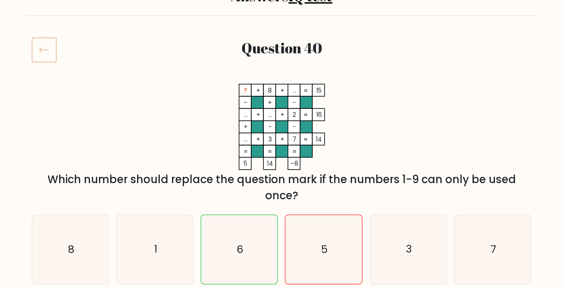
scroll to position [90, 0]
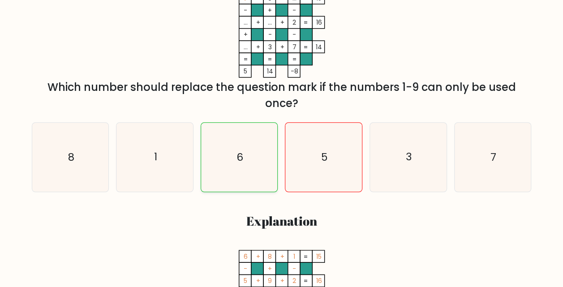
click at [247, 169] on icon "6" at bounding box center [239, 157] width 69 height 69
radio input "true"
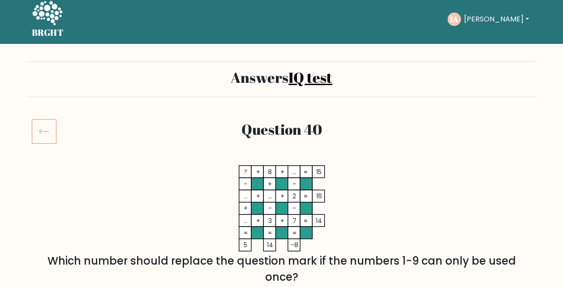
scroll to position [0, 0]
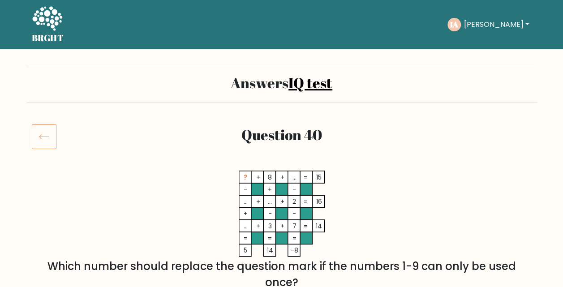
click at [42, 141] on icon at bounding box center [44, 136] width 25 height 25
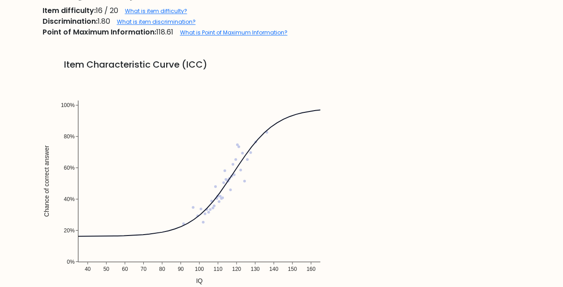
scroll to position [627, 0]
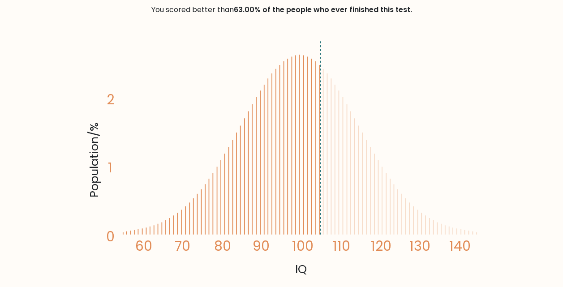
scroll to position [90, 0]
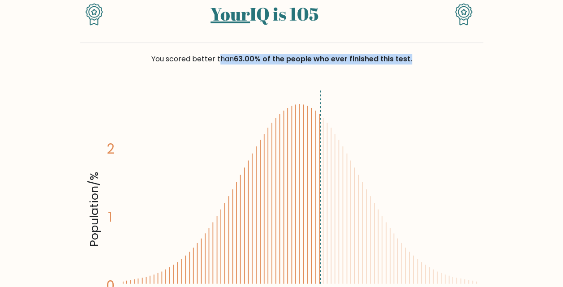
drag, startPoint x: 160, startPoint y: 58, endPoint x: 425, endPoint y: 67, distance: 265.4
click at [425, 67] on div "You scored better than 63.00% of the people who ever finished this test." at bounding box center [281, 64] width 403 height 43
drag, startPoint x: 425, startPoint y: 67, endPoint x: 451, endPoint y: 78, distance: 28.7
click at [451, 78] on div "You scored better than 63.00% of the people who ever finished this test." at bounding box center [281, 64] width 403 height 43
click at [451, 81] on div "You scored better than 63.00% of the people who ever finished this test." at bounding box center [281, 64] width 403 height 43
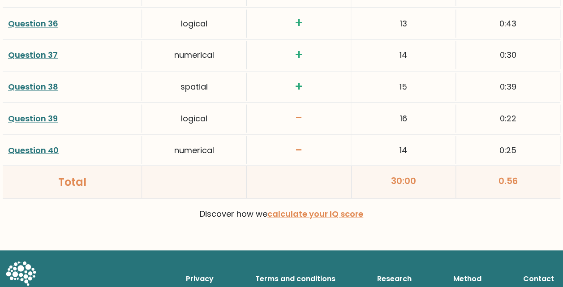
scroll to position [2409, 0]
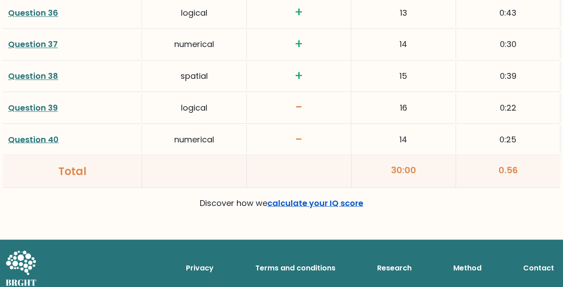
click at [313, 197] on link "calculate your IQ score" at bounding box center [315, 202] width 96 height 11
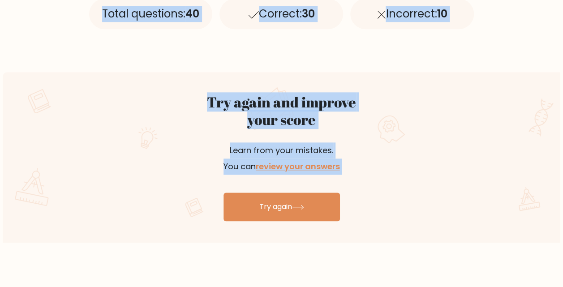
scroll to position [444, 0]
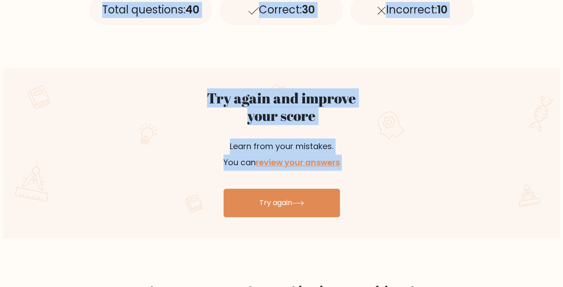
drag, startPoint x: 306, startPoint y: 276, endPoint x: 451, endPoint y: 132, distance: 203.7
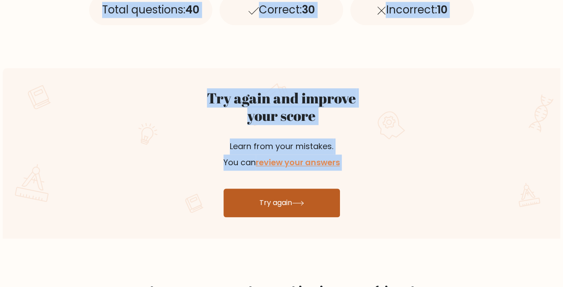
click at [305, 206] on link "Try again" at bounding box center [282, 203] width 116 height 29
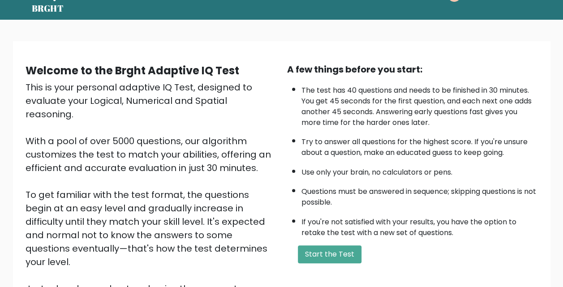
scroll to position [123, 0]
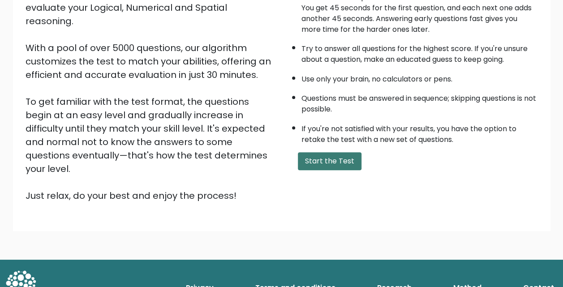
click at [334, 164] on button "Start the Test" at bounding box center [330, 161] width 64 height 18
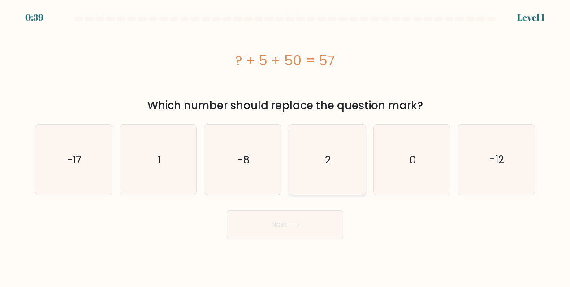
click at [319, 171] on icon "2" at bounding box center [327, 160] width 70 height 70
click at [285, 146] on input "d. 2" at bounding box center [285, 145] width 0 height 2
radio input "true"
click at [278, 228] on button "Next" at bounding box center [285, 225] width 116 height 29
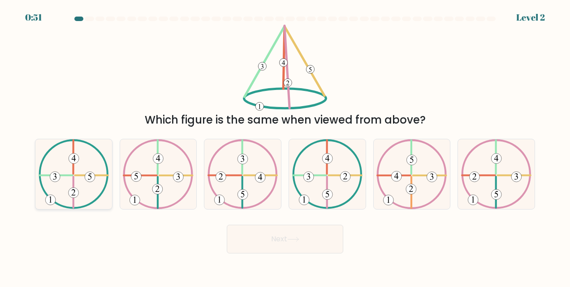
click at [82, 189] on icon at bounding box center [74, 174] width 70 height 70
click at [285, 146] on input "a." at bounding box center [285, 145] width 0 height 2
radio input "true"
click at [258, 245] on button "Next" at bounding box center [285, 239] width 116 height 29
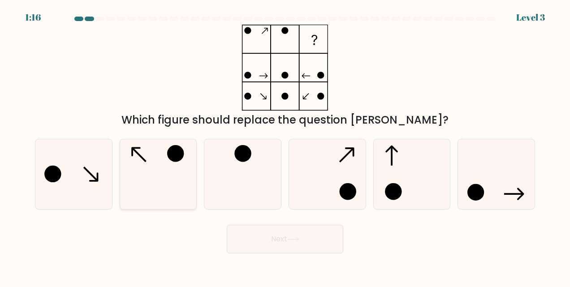
drag, startPoint x: 151, startPoint y: 171, endPoint x: 177, endPoint y: 186, distance: 30.9
click at [150, 171] on icon at bounding box center [158, 174] width 70 height 70
click at [285, 146] on input "b." at bounding box center [285, 145] width 0 height 2
radio input "true"
click at [289, 246] on button "Next" at bounding box center [285, 239] width 116 height 29
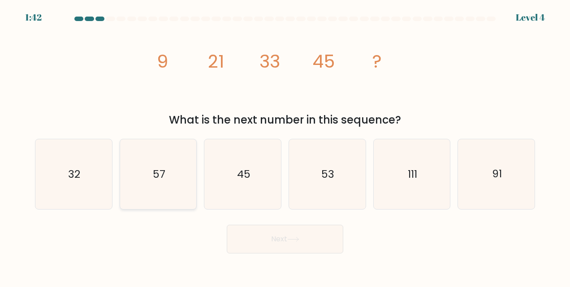
click at [151, 180] on icon "57" at bounding box center [158, 174] width 70 height 70
click at [285, 146] on input "b. 57" at bounding box center [285, 145] width 0 height 2
radio input "true"
click at [284, 246] on button "Next" at bounding box center [285, 239] width 116 height 29
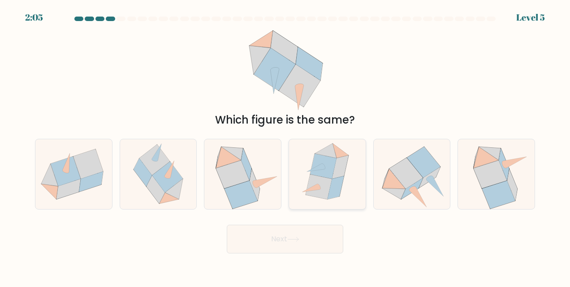
click at [314, 189] on icon at bounding box center [310, 189] width 17 height 8
click at [285, 146] on input "d." at bounding box center [285, 145] width 0 height 2
radio input "true"
click at [293, 239] on icon at bounding box center [293, 239] width 12 height 5
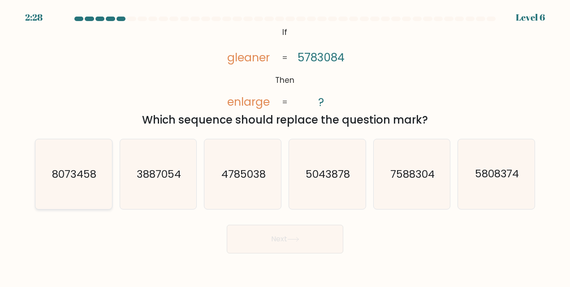
click at [82, 186] on icon "8073458" at bounding box center [74, 174] width 70 height 70
click at [285, 146] on input "a. 8073458" at bounding box center [285, 145] width 0 height 2
radio input "true"
click at [261, 236] on button "Next" at bounding box center [285, 239] width 116 height 29
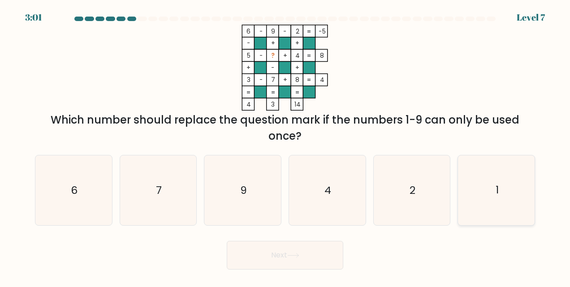
click at [510, 187] on icon "1" at bounding box center [497, 190] width 70 height 70
click at [285, 146] on input "f. 1" at bounding box center [285, 145] width 0 height 2
radio input "true"
click at [298, 263] on button "Next" at bounding box center [285, 255] width 116 height 29
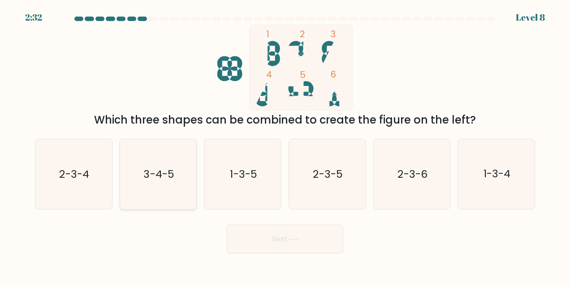
click at [166, 187] on icon "3-4-5" at bounding box center [158, 174] width 70 height 70
click at [285, 146] on input "b. 3-4-5" at bounding box center [285, 145] width 0 height 2
radio input "true"
click at [270, 240] on button "Next" at bounding box center [285, 239] width 116 height 29
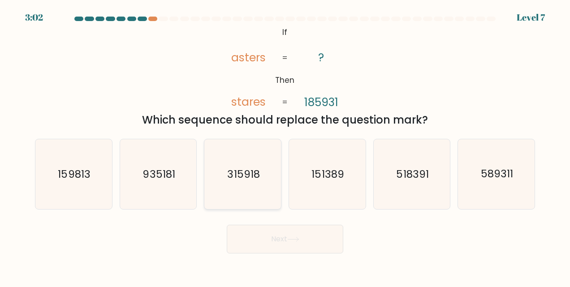
click at [245, 184] on icon "315918" at bounding box center [243, 174] width 70 height 70
click at [285, 146] on input "c. 315918" at bounding box center [285, 145] width 0 height 2
radio input "true"
click at [275, 241] on button "Next" at bounding box center [285, 239] width 116 height 29
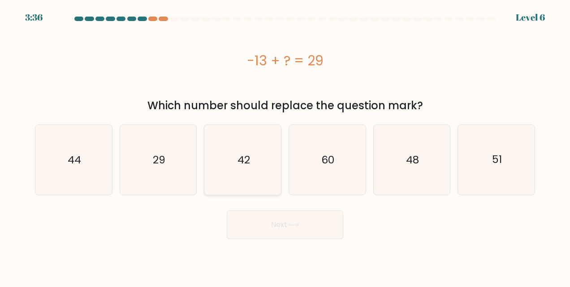
click at [237, 173] on icon "42" at bounding box center [243, 160] width 70 height 70
click at [285, 146] on input "c. 42" at bounding box center [285, 145] width 0 height 2
radio input "true"
click at [291, 228] on icon at bounding box center [293, 225] width 12 height 5
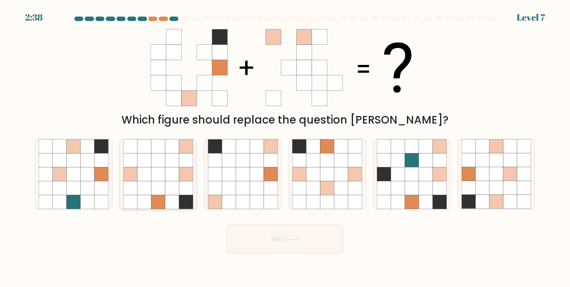
click at [172, 193] on icon at bounding box center [172, 188] width 14 height 14
click at [285, 146] on input "b." at bounding box center [285, 145] width 0 height 2
radio input "true"
click at [260, 250] on button "Next" at bounding box center [285, 239] width 116 height 29
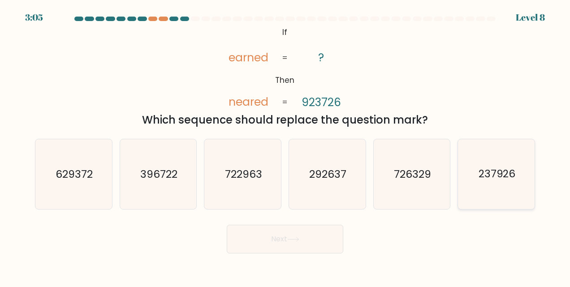
click at [493, 185] on icon "237926" at bounding box center [497, 174] width 70 height 70
click at [285, 146] on input "f. 237926" at bounding box center [285, 145] width 0 height 2
radio input "true"
click at [309, 245] on button "Next" at bounding box center [285, 239] width 116 height 29
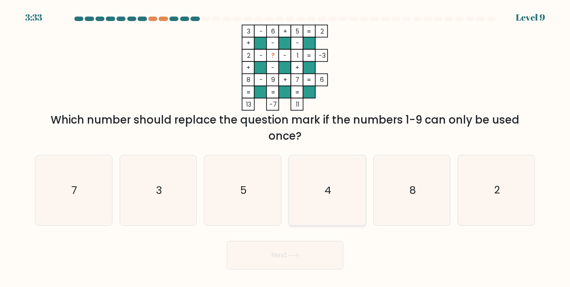
click at [332, 184] on icon "4" at bounding box center [327, 190] width 70 height 70
click at [285, 146] on input "d. 4" at bounding box center [285, 145] width 0 height 2
radio input "true"
click at [296, 257] on icon at bounding box center [293, 255] width 12 height 5
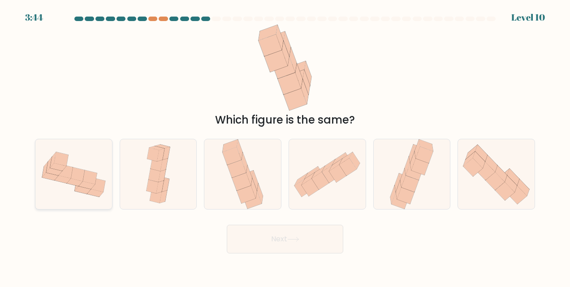
click at [55, 173] on icon at bounding box center [54, 172] width 16 height 8
click at [285, 146] on input "a." at bounding box center [285, 145] width 0 height 2
radio input "true"
click at [258, 235] on button "Next" at bounding box center [285, 239] width 116 height 29
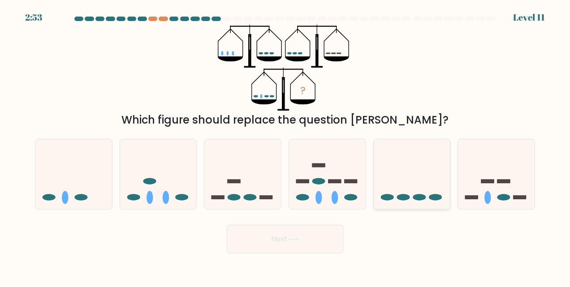
click at [404, 191] on icon at bounding box center [412, 174] width 77 height 63
click at [285, 146] on input "e." at bounding box center [285, 145] width 0 height 2
radio input "true"
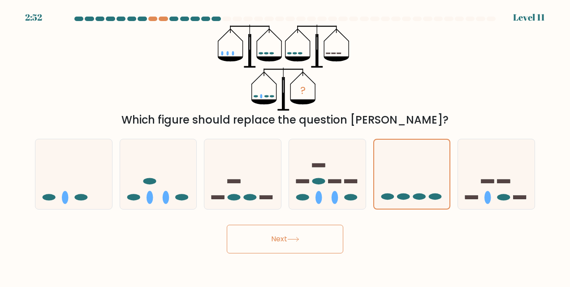
click at [320, 244] on button "Next" at bounding box center [285, 239] width 116 height 29
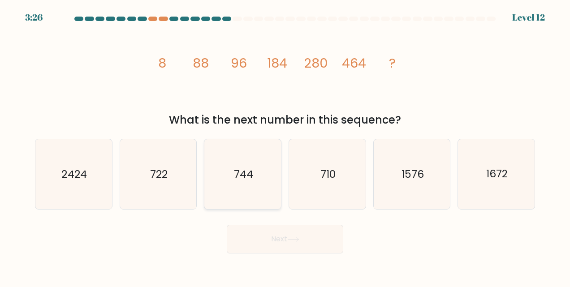
click at [251, 177] on text "744" at bounding box center [243, 174] width 19 height 14
click at [285, 146] on input "c. 744" at bounding box center [285, 145] width 0 height 2
radio input "true"
click at [272, 245] on button "Next" at bounding box center [285, 239] width 116 height 29
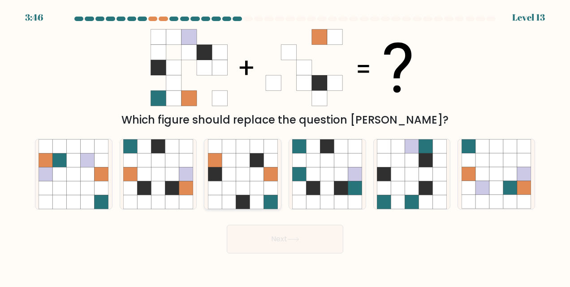
click at [240, 190] on icon at bounding box center [243, 188] width 14 height 14
click at [285, 146] on input "c." at bounding box center [285, 145] width 0 height 2
radio input "true"
click at [298, 239] on icon at bounding box center [293, 239] width 11 height 4
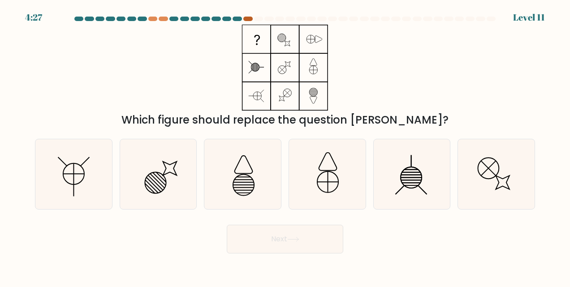
click at [247, 20] on div at bounding box center [247, 19] width 9 height 4
click at [248, 20] on div at bounding box center [247, 19] width 9 height 4
click at [93, 192] on icon at bounding box center [74, 174] width 70 height 70
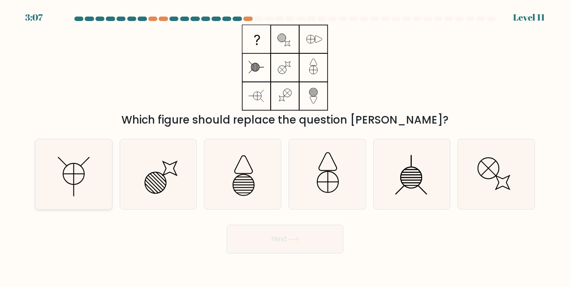
click at [285, 146] on input "a." at bounding box center [285, 145] width 0 height 2
radio input "true"
click at [282, 240] on button "Next" at bounding box center [285, 239] width 116 height 29
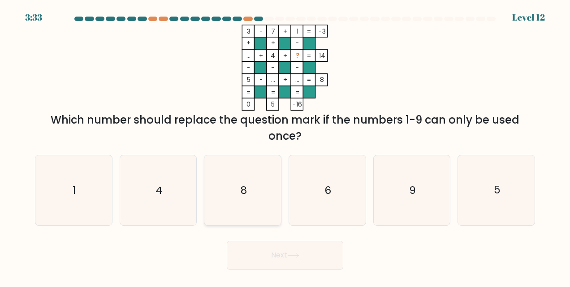
click at [246, 200] on icon "8" at bounding box center [243, 190] width 70 height 70
click at [285, 146] on input "c. 8" at bounding box center [285, 145] width 0 height 2
radio input "true"
click at [298, 258] on icon at bounding box center [293, 255] width 12 height 5
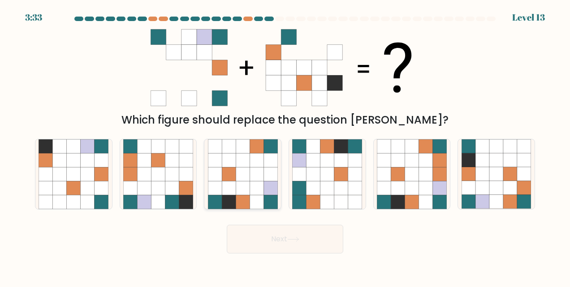
click at [256, 194] on icon at bounding box center [257, 188] width 14 height 14
click at [285, 146] on input "c." at bounding box center [285, 145] width 0 height 2
radio input "true"
click at [261, 241] on button "Next" at bounding box center [285, 239] width 116 height 29
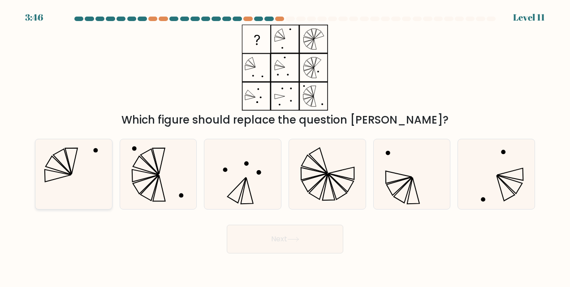
click at [74, 182] on icon at bounding box center [74, 174] width 70 height 70
click at [285, 146] on input "a." at bounding box center [285, 145] width 0 height 2
radio input "true"
click at [277, 250] on button "Next" at bounding box center [285, 239] width 116 height 29
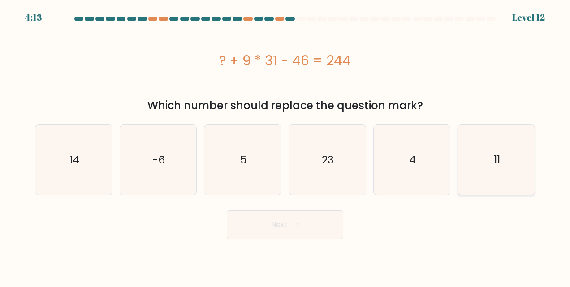
click at [513, 171] on icon "11" at bounding box center [497, 160] width 70 height 70
click at [285, 146] on input "f. 11" at bounding box center [285, 145] width 0 height 2
radio input "true"
click at [290, 231] on button "Next" at bounding box center [285, 225] width 116 height 29
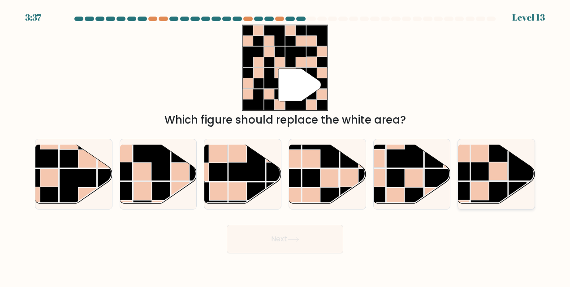
click at [497, 177] on rect at bounding box center [498, 171] width 18 height 18
click at [285, 146] on input "f." at bounding box center [285, 145] width 0 height 2
radio input "true"
click at [284, 248] on button "Next" at bounding box center [285, 239] width 116 height 29
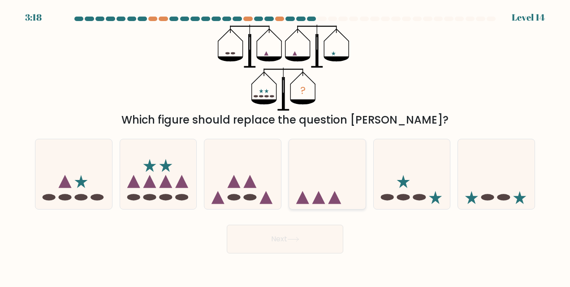
click at [309, 179] on icon at bounding box center [327, 174] width 77 height 63
click at [285, 146] on input "d." at bounding box center [285, 145] width 0 height 2
radio input "true"
click at [290, 245] on button "Next" at bounding box center [285, 239] width 116 height 29
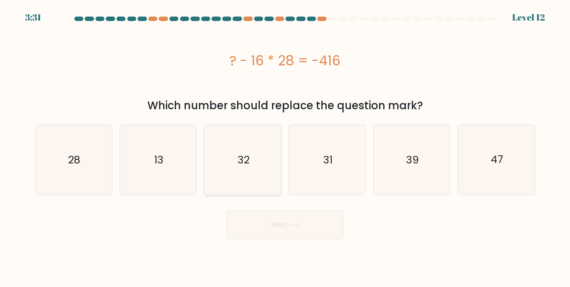
click at [239, 166] on text "32" at bounding box center [243, 160] width 12 height 14
click at [285, 146] on input "c. 32" at bounding box center [285, 145] width 0 height 2
radio input "true"
click at [314, 220] on button "Next" at bounding box center [285, 225] width 116 height 29
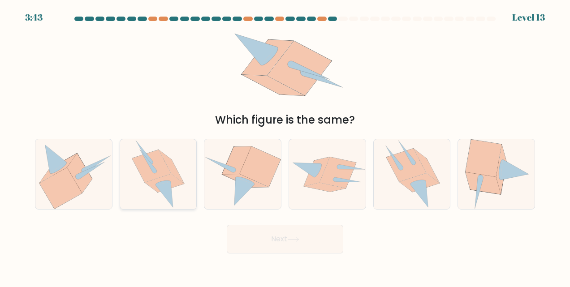
click at [137, 179] on icon at bounding box center [158, 174] width 52 height 70
click at [285, 146] on input "b." at bounding box center [285, 145] width 0 height 2
radio input "true"
click at [294, 246] on button "Next" at bounding box center [285, 239] width 116 height 29
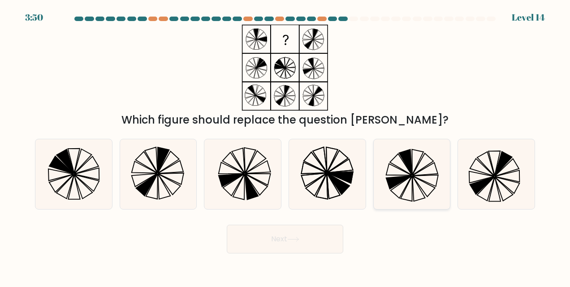
click at [413, 174] on icon at bounding box center [422, 165] width 21 height 22
click at [285, 146] on input "e." at bounding box center [285, 145] width 0 height 2
radio input "true"
click at [295, 241] on icon at bounding box center [293, 239] width 12 height 5
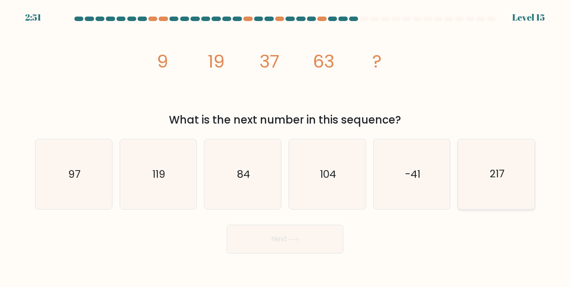
click at [496, 177] on text "217" at bounding box center [497, 174] width 15 height 14
click at [285, 146] on input "f. 217" at bounding box center [285, 145] width 0 height 2
radio input "true"
click at [302, 251] on button "Next" at bounding box center [285, 239] width 116 height 29
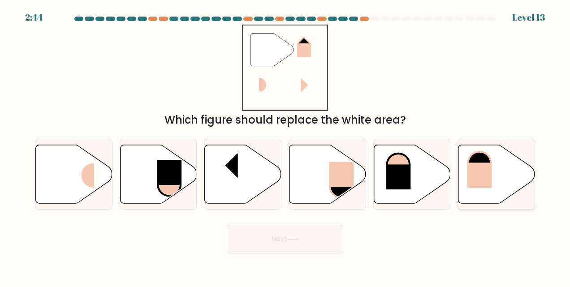
click at [483, 161] on icon at bounding box center [479, 162] width 23 height 22
click at [285, 146] on input "f." at bounding box center [285, 145] width 0 height 2
radio input "true"
click at [319, 240] on button "Next" at bounding box center [285, 239] width 116 height 29
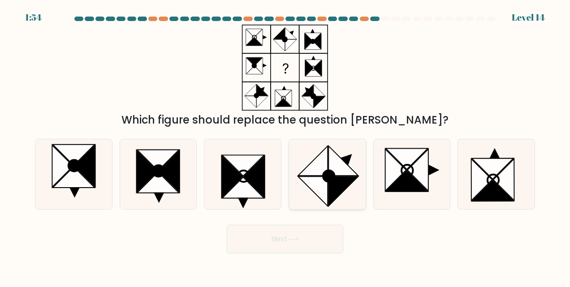
click at [341, 171] on icon at bounding box center [344, 162] width 30 height 30
click at [285, 146] on input "d." at bounding box center [285, 145] width 0 height 2
radio input "true"
click at [307, 242] on button "Next" at bounding box center [285, 239] width 116 height 29
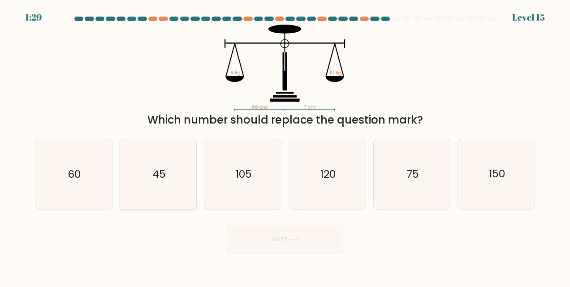
click at [178, 174] on icon "45" at bounding box center [158, 174] width 70 height 70
click at [285, 146] on input "b. 45" at bounding box center [285, 145] width 0 height 2
radio input "true"
click at [272, 241] on button "Next" at bounding box center [285, 239] width 116 height 29
click at [267, 238] on button "Next" at bounding box center [285, 239] width 116 height 29
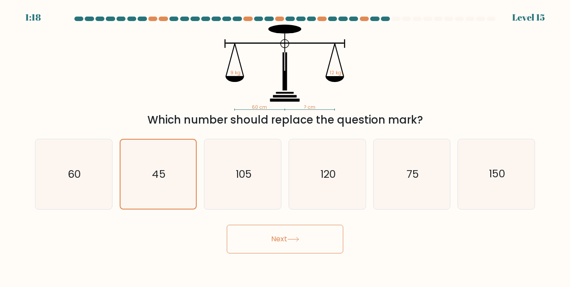
click at [234, 261] on body "1:18 Level 15" at bounding box center [285, 143] width 570 height 287
click at [97, 180] on icon "60" at bounding box center [74, 174] width 70 height 70
click at [285, 146] on input "a. 60" at bounding box center [285, 145] width 0 height 2
radio input "true"
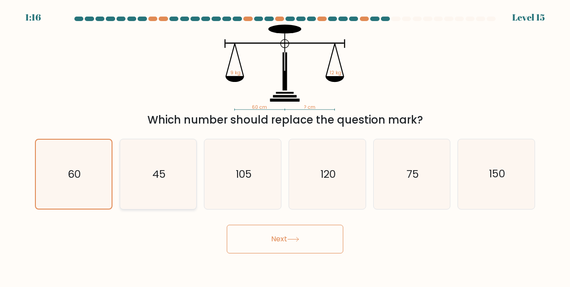
click at [165, 177] on icon "45" at bounding box center [158, 174] width 70 height 70
click at [285, 146] on input "b. 45" at bounding box center [285, 145] width 0 height 2
radio input "true"
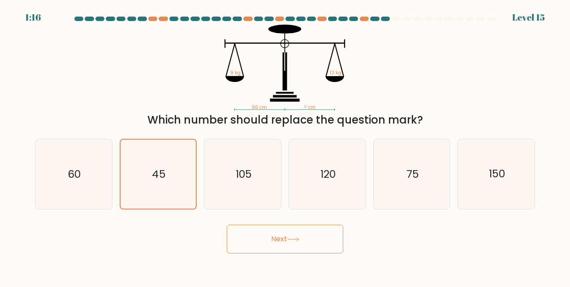
click at [292, 241] on icon at bounding box center [293, 239] width 12 height 5
click at [259, 243] on button "Next" at bounding box center [285, 239] width 116 height 29
click at [149, 168] on icon "45" at bounding box center [158, 174] width 69 height 69
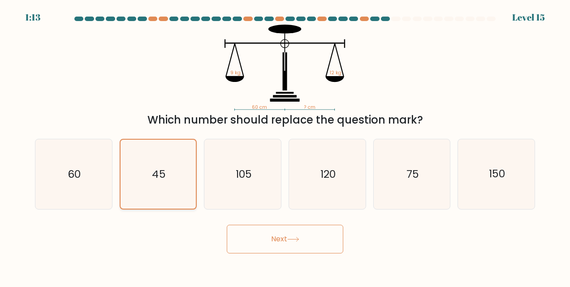
click at [285, 146] on input "b. 45" at bounding box center [285, 145] width 0 height 2
click at [149, 168] on icon "45" at bounding box center [158, 174] width 69 height 69
click at [285, 146] on input "b. 45" at bounding box center [285, 145] width 0 height 2
click at [149, 168] on icon "45" at bounding box center [158, 174] width 69 height 69
click at [285, 146] on input "b. 45" at bounding box center [285, 145] width 0 height 2
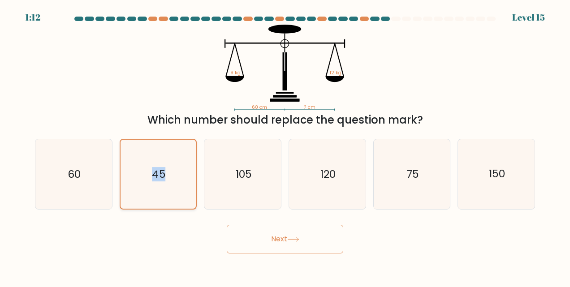
drag, startPoint x: 149, startPoint y: 168, endPoint x: 160, endPoint y: 203, distance: 36.8
click at [160, 203] on icon "45" at bounding box center [158, 174] width 69 height 69
click at [285, 146] on input "b. 45" at bounding box center [285, 145] width 0 height 2
click at [177, 196] on icon "45" at bounding box center [158, 174] width 69 height 69
click at [285, 146] on input "b. 45" at bounding box center [285, 145] width 0 height 2
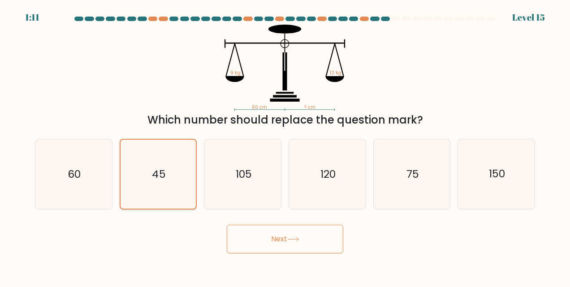
click at [178, 196] on icon "45" at bounding box center [158, 174] width 69 height 69
click at [285, 146] on input "b. 45" at bounding box center [285, 145] width 0 height 2
click at [180, 234] on div "Next" at bounding box center [285, 236] width 511 height 33
click at [299, 241] on icon at bounding box center [293, 239] width 12 height 5
click at [298, 241] on icon at bounding box center [293, 239] width 11 height 4
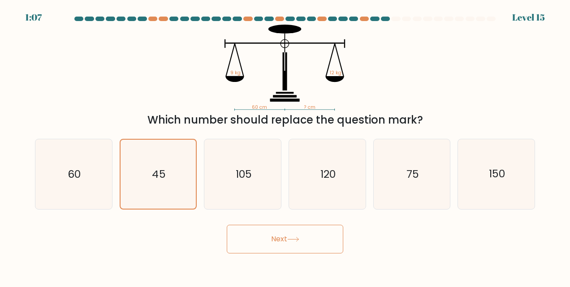
click at [298, 241] on icon at bounding box center [293, 239] width 11 height 4
click at [299, 241] on icon at bounding box center [293, 239] width 12 height 5
click at [298, 241] on icon at bounding box center [293, 239] width 12 height 5
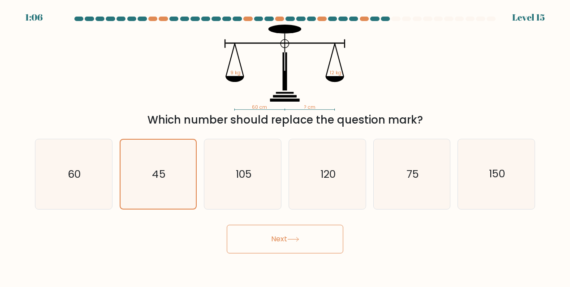
click at [298, 242] on icon at bounding box center [293, 239] width 12 height 5
click at [201, 162] on div "c. 105" at bounding box center [242, 174] width 85 height 71
click at [229, 167] on icon "105" at bounding box center [243, 174] width 70 height 70
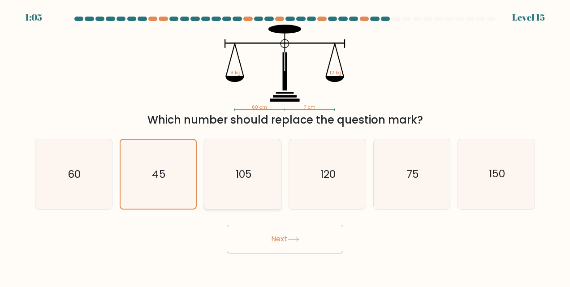
click at [285, 146] on input "c. 105" at bounding box center [285, 145] width 0 height 2
radio input "true"
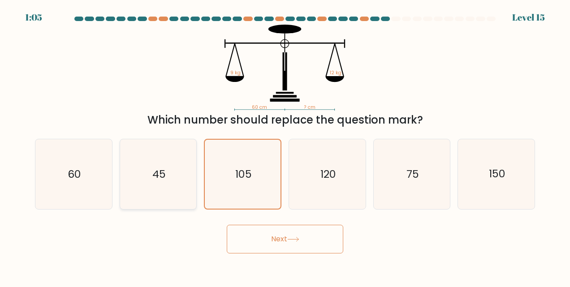
click at [173, 167] on icon "45" at bounding box center [158, 174] width 70 height 70
click at [285, 146] on input "b. 45" at bounding box center [285, 145] width 0 height 2
radio input "true"
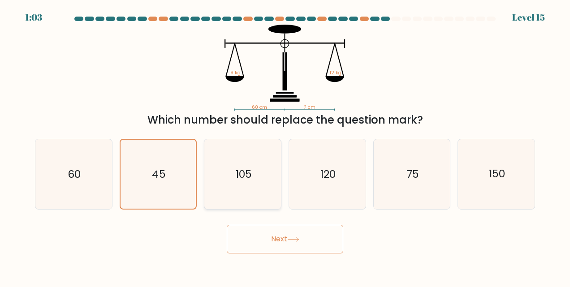
click at [232, 164] on icon "105" at bounding box center [243, 174] width 70 height 70
click at [285, 146] on input "c. 105" at bounding box center [285, 145] width 0 height 2
radio input "true"
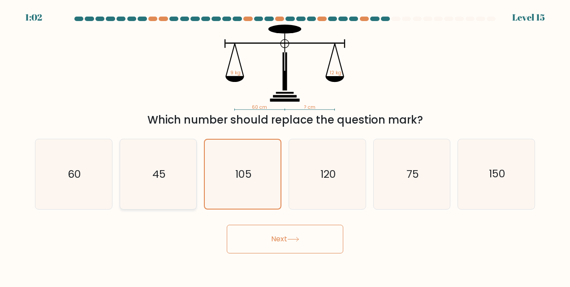
click at [195, 173] on div "45" at bounding box center [159, 174] width 78 height 71
click at [285, 146] on input "b. 45" at bounding box center [285, 145] width 0 height 2
radio input "true"
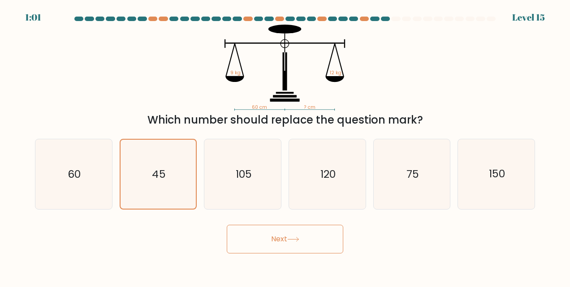
click at [269, 237] on button "Next" at bounding box center [285, 239] width 116 height 29
click at [270, 237] on button "Next" at bounding box center [285, 239] width 116 height 29
click at [269, 237] on button "Next" at bounding box center [285, 239] width 116 height 29
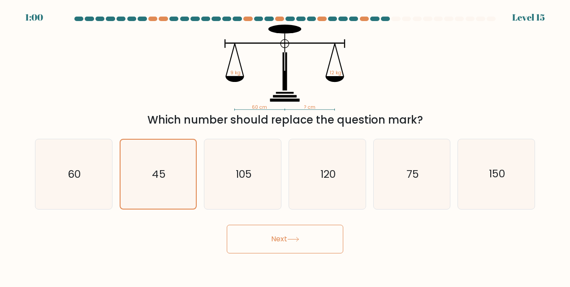
click at [269, 237] on button "Next" at bounding box center [285, 239] width 116 height 29
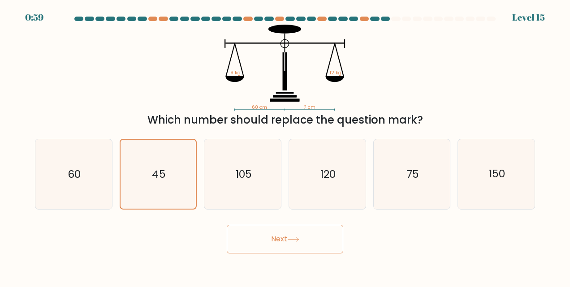
click at [227, 225] on button "Next" at bounding box center [285, 239] width 116 height 29
drag, startPoint x: 268, startPoint y: 237, endPoint x: 225, endPoint y: 179, distance: 72.3
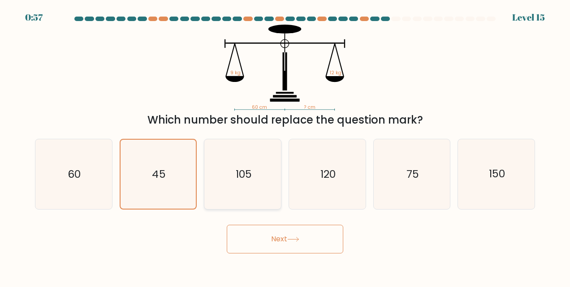
click at [225, 179] on form at bounding box center [285, 135] width 570 height 237
click at [229, 152] on icon "105" at bounding box center [243, 174] width 70 height 70
click at [285, 146] on input "c. 105" at bounding box center [285, 145] width 0 height 2
radio input "true"
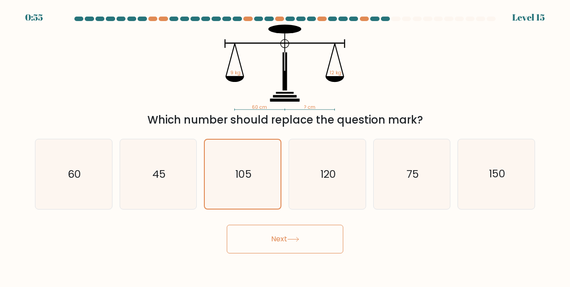
click at [274, 246] on button "Next" at bounding box center [285, 239] width 116 height 29
click at [185, 200] on icon "45" at bounding box center [158, 174] width 70 height 70
click at [285, 146] on input "b. 45" at bounding box center [285, 145] width 0 height 2
radio input "true"
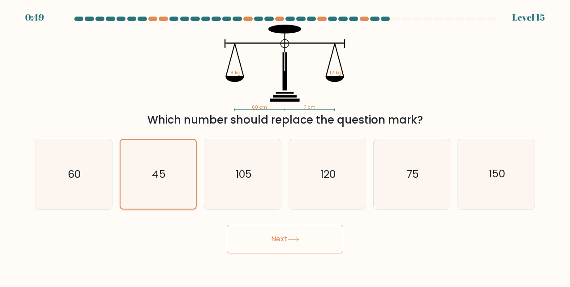
click at [152, 179] on icon "45" at bounding box center [158, 174] width 69 height 69
click at [285, 146] on input "b. 45" at bounding box center [285, 145] width 0 height 2
click at [152, 179] on icon "45" at bounding box center [158, 174] width 69 height 69
click at [285, 146] on input "b. 45" at bounding box center [285, 145] width 0 height 2
click at [66, 178] on icon "60" at bounding box center [74, 174] width 70 height 70
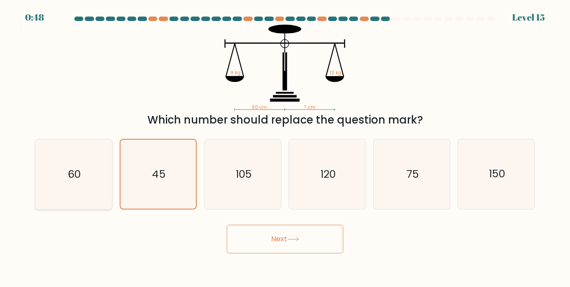
click at [285, 146] on input "a. 60" at bounding box center [285, 145] width 0 height 2
radio input "true"
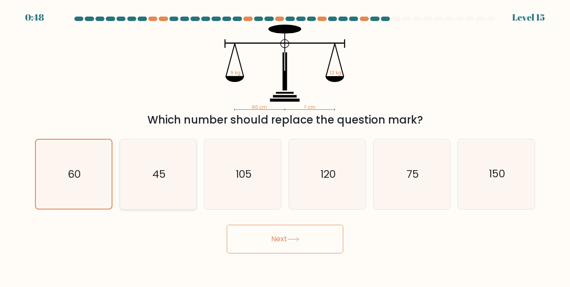
click at [129, 170] on icon "45" at bounding box center [158, 174] width 70 height 70
click at [285, 146] on input "b. 45" at bounding box center [285, 145] width 0 height 2
radio input "true"
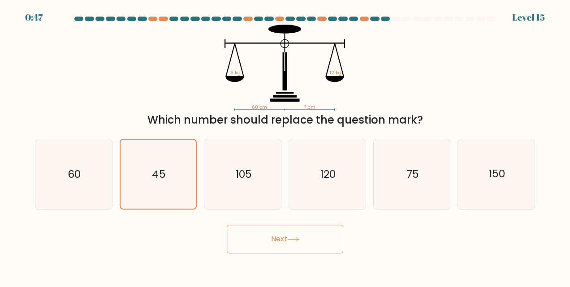
click at [289, 240] on button "Next" at bounding box center [285, 239] width 116 height 29
click at [289, 235] on button "Next" at bounding box center [285, 239] width 116 height 29
click at [288, 235] on button "Next" at bounding box center [285, 239] width 116 height 29
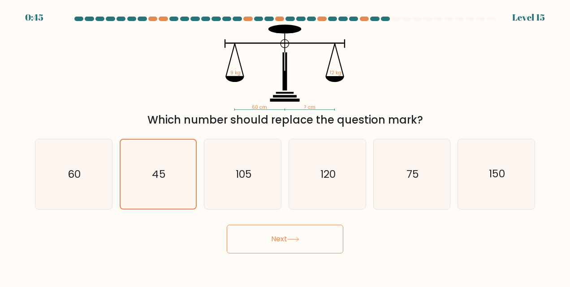
drag, startPoint x: 286, startPoint y: 235, endPoint x: 267, endPoint y: 240, distance: 20.4
click at [267, 240] on button "Next" at bounding box center [285, 239] width 116 height 29
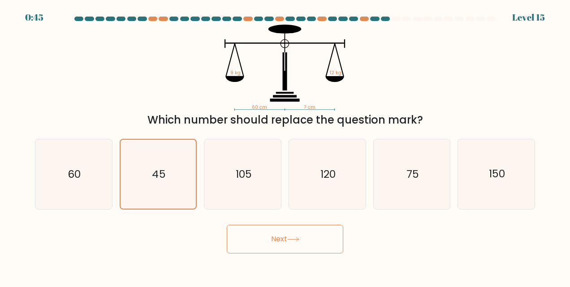
click at [267, 240] on button "Next" at bounding box center [285, 239] width 116 height 29
click at [408, 8] on div "0:44 Level 15" at bounding box center [285, 5] width 570 height 11
drag, startPoint x: 374, startPoint y: 19, endPoint x: 382, endPoint y: 19, distance: 8.1
click at [376, 20] on div at bounding box center [374, 19] width 9 height 4
drag, startPoint x: 387, startPoint y: 18, endPoint x: 419, endPoint y: 18, distance: 32.7
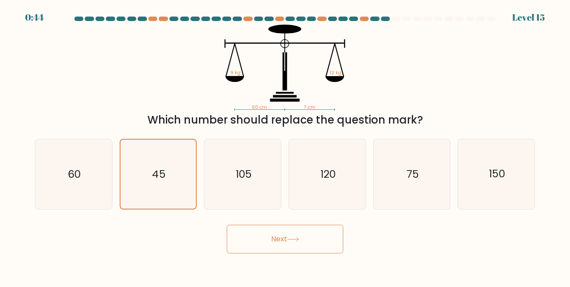
click at [419, 18] on at bounding box center [284, 19] width 423 height 4
click at [370, 17] on at bounding box center [284, 19] width 423 height 4
drag, startPoint x: 41, startPoint y: 22, endPoint x: 113, endPoint y: 40, distance: 74.6
click at [42, 22] on div at bounding box center [285, 21] width 511 height 8
drag, startPoint x: 263, startPoint y: 129, endPoint x: 267, endPoint y: 125, distance: 5.7
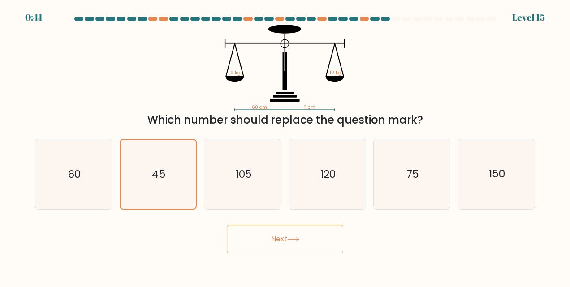
click at [267, 125] on form at bounding box center [285, 135] width 570 height 237
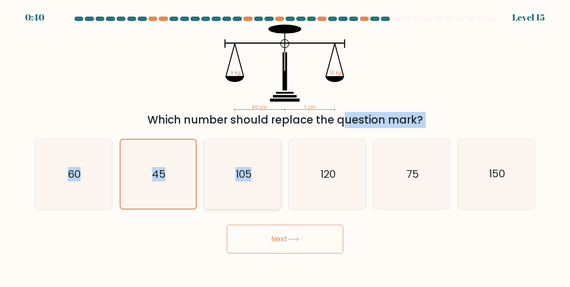
drag, startPoint x: 267, startPoint y: 125, endPoint x: 245, endPoint y: 162, distance: 43.2
click at [245, 162] on icon "105" at bounding box center [243, 174] width 70 height 70
click at [285, 146] on input "c. 105" at bounding box center [285, 145] width 0 height 2
radio input "true"
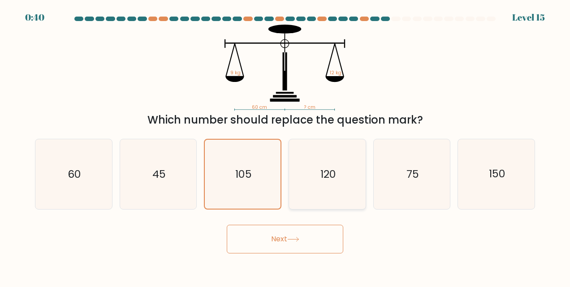
click at [323, 168] on text "120" at bounding box center [327, 174] width 15 height 14
click at [285, 146] on input "d. 120" at bounding box center [285, 145] width 0 height 2
radio input "true"
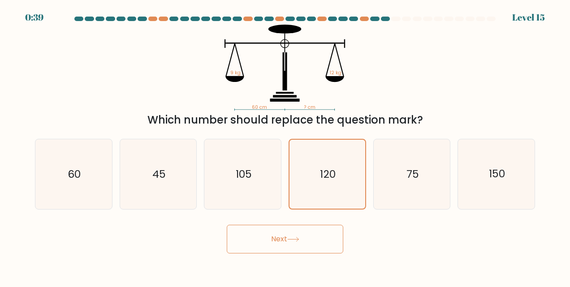
click at [312, 233] on button "Next" at bounding box center [285, 239] width 116 height 29
click at [412, 192] on icon "75" at bounding box center [412, 174] width 70 height 70
click at [285, 146] on input "e. 75" at bounding box center [285, 145] width 0 height 2
radio input "true"
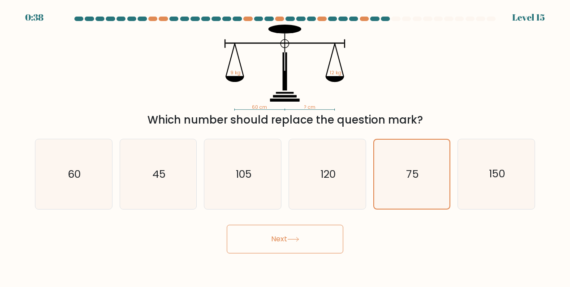
click at [319, 240] on button "Next" at bounding box center [285, 239] width 116 height 29
click at [471, 190] on icon "150" at bounding box center [497, 174] width 70 height 70
click at [285, 146] on input "f. 150" at bounding box center [285, 145] width 0 height 2
radio input "true"
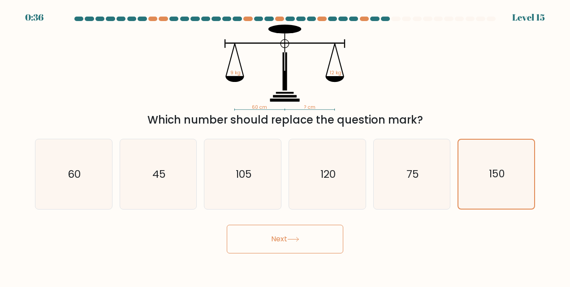
click at [304, 247] on button "Next" at bounding box center [285, 239] width 116 height 29
click at [66, 194] on icon "60" at bounding box center [74, 174] width 70 height 70
click at [285, 146] on input "a. 60" at bounding box center [285, 145] width 0 height 2
radio input "true"
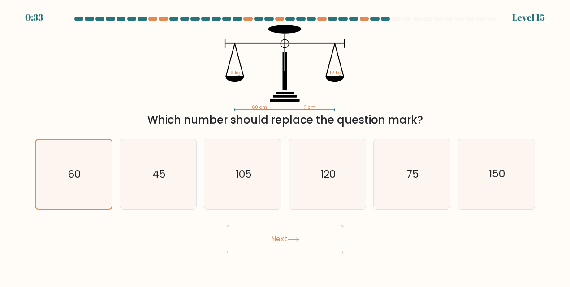
click at [380, 246] on div "Next" at bounding box center [285, 236] width 511 height 33
click at [165, 164] on icon "45" at bounding box center [158, 174] width 70 height 70
click at [285, 146] on input "b. 45" at bounding box center [285, 145] width 0 height 2
radio input "true"
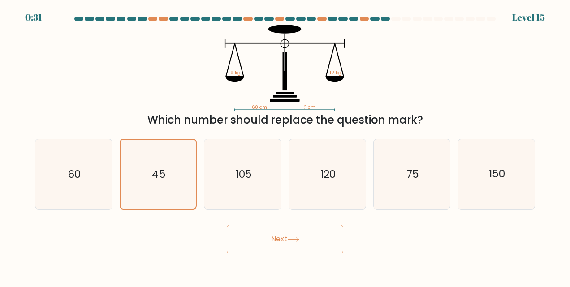
click at [317, 250] on button "Next" at bounding box center [285, 239] width 116 height 29
click at [140, 157] on icon "45" at bounding box center [158, 174] width 69 height 69
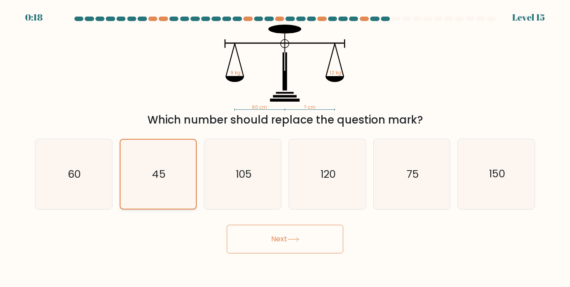
click at [285, 146] on input "b. 45" at bounding box center [285, 145] width 0 height 2
click at [140, 157] on icon "45" at bounding box center [158, 174] width 69 height 69
click at [285, 146] on input "b. 45" at bounding box center [285, 145] width 0 height 2
click at [140, 157] on icon "45" at bounding box center [158, 174] width 69 height 69
click at [285, 146] on input "b. 45" at bounding box center [285, 145] width 0 height 2
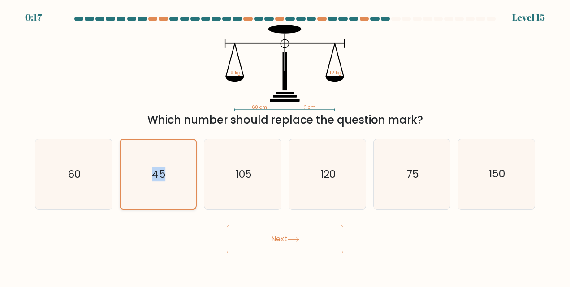
click at [140, 157] on icon "45" at bounding box center [158, 174] width 69 height 69
click at [285, 146] on input "b. 45" at bounding box center [285, 145] width 0 height 2
click at [140, 157] on icon "45" at bounding box center [158, 174] width 69 height 69
click at [285, 146] on input "b. 45" at bounding box center [285, 145] width 0 height 2
click at [140, 157] on icon "45" at bounding box center [158, 174] width 69 height 69
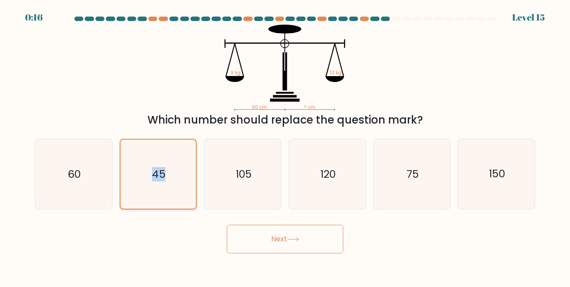
click at [285, 146] on input "b. 45" at bounding box center [285, 145] width 0 height 2
click at [263, 229] on button "Next" at bounding box center [285, 239] width 116 height 29
click at [269, 238] on button "Next" at bounding box center [285, 239] width 116 height 29
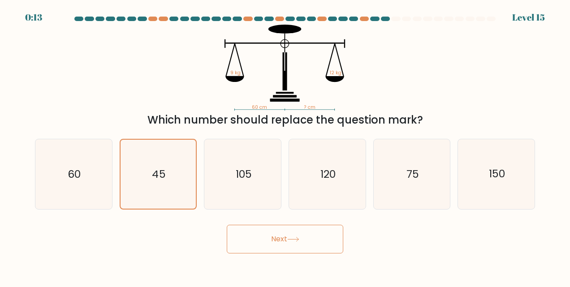
click at [269, 238] on button "Next" at bounding box center [285, 239] width 116 height 29
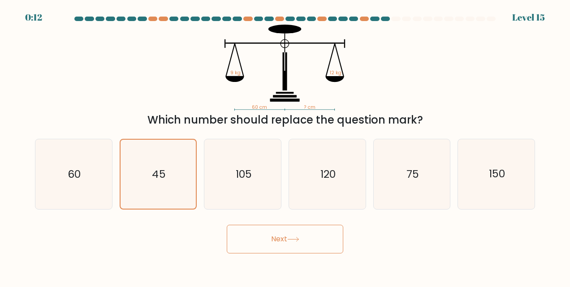
click at [268, 238] on button "Next" at bounding box center [285, 239] width 116 height 29
click at [269, 238] on button "Next" at bounding box center [285, 239] width 116 height 29
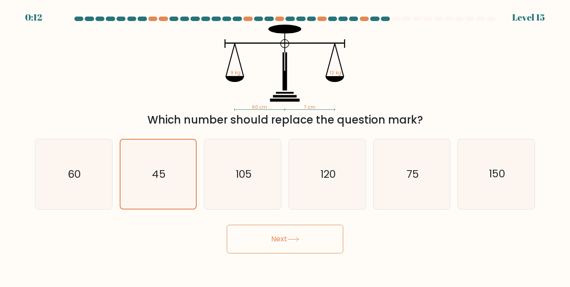
click at [269, 238] on button "Next" at bounding box center [285, 239] width 116 height 29
click at [229, 108] on icon "60 cm ? cm 9 kg 12 kg" at bounding box center [285, 68] width 269 height 86
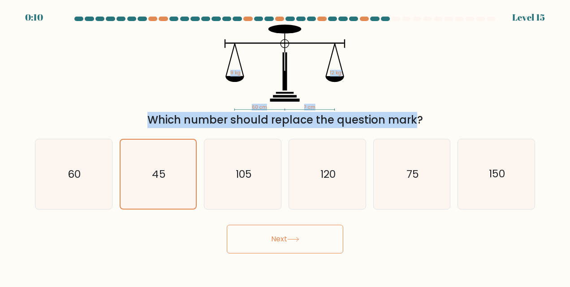
drag, startPoint x: 254, startPoint y: 111, endPoint x: 332, endPoint y: 111, distance: 78.0
click at [332, 111] on div "60 cm ? cm 9 kg 12 kg Which number should replace the question mark?" at bounding box center [285, 77] width 511 height 104
drag, startPoint x: 332, startPoint y: 111, endPoint x: 379, endPoint y: 104, distance: 47.1
click at [379, 104] on icon "60 cm ? cm 9 kg 12 kg" at bounding box center [285, 68] width 269 height 86
click at [217, 99] on icon "60 cm ? cm 9 kg 12 kg" at bounding box center [285, 68] width 269 height 86
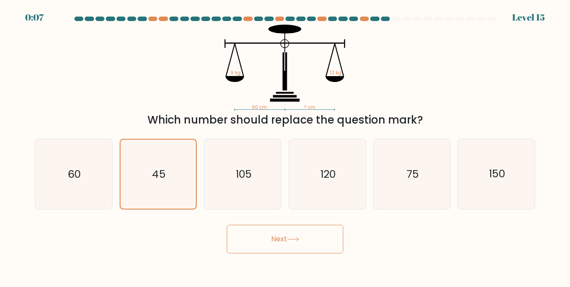
click at [256, 238] on button "Next" at bounding box center [285, 239] width 116 height 29
click at [258, 238] on button "Next" at bounding box center [285, 239] width 116 height 29
click at [258, 237] on button "Next" at bounding box center [285, 239] width 116 height 29
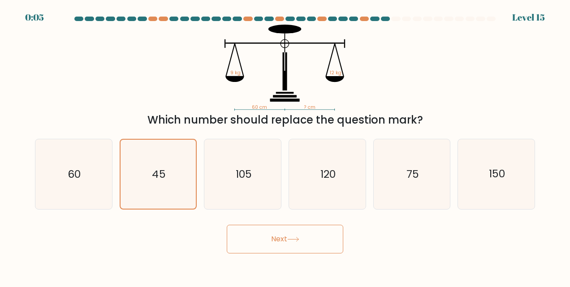
click at [258, 237] on button "Next" at bounding box center [285, 239] width 116 height 29
click at [259, 142] on icon "105" at bounding box center [243, 174] width 70 height 70
click at [285, 144] on input "c. 105" at bounding box center [285, 145] width 0 height 2
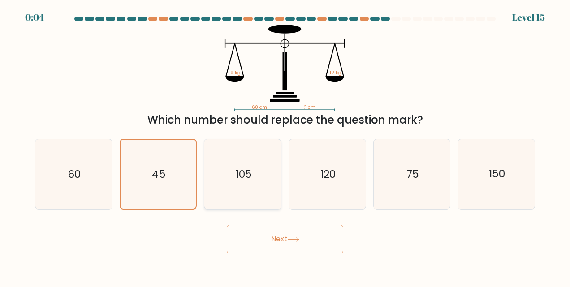
radio input "true"
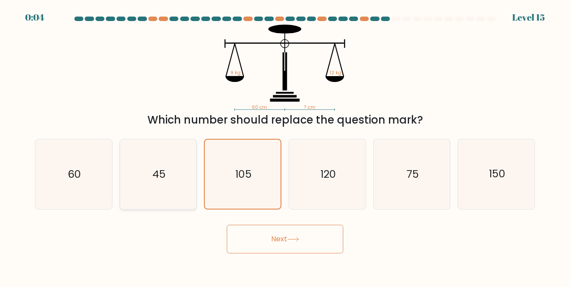
click at [142, 194] on icon "45" at bounding box center [158, 174] width 70 height 70
click at [285, 146] on input "b. 45" at bounding box center [285, 145] width 0 height 2
radio input "true"
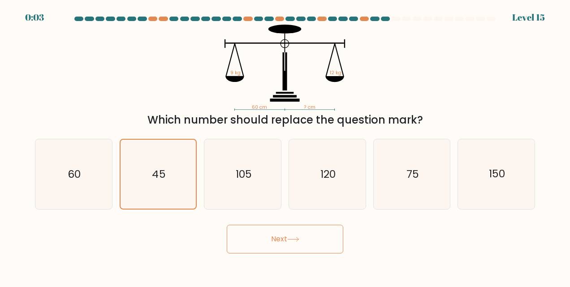
click at [284, 247] on button "Next" at bounding box center [285, 239] width 116 height 29
click at [173, 140] on icon "45" at bounding box center [158, 174] width 69 height 69
click at [285, 144] on input "b. 45" at bounding box center [285, 145] width 0 height 2
click at [183, 162] on icon "45" at bounding box center [158, 174] width 69 height 69
click at [285, 146] on input "b. 45" at bounding box center [285, 145] width 0 height 2
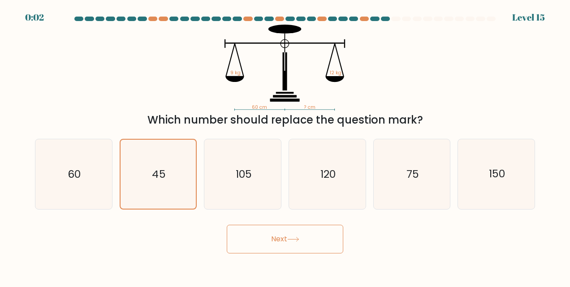
click at [283, 256] on body "0:02 Level 15" at bounding box center [285, 143] width 570 height 287
click at [283, 243] on button "Next" at bounding box center [285, 239] width 116 height 29
click at [280, 242] on button "Next" at bounding box center [285, 239] width 116 height 29
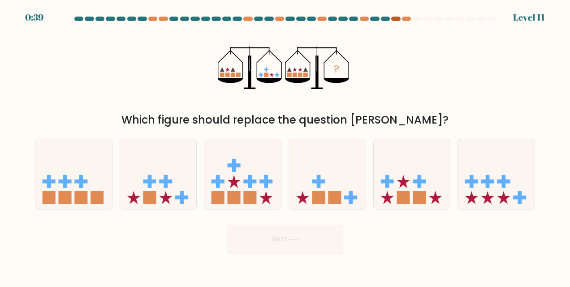
click at [397, 19] on div at bounding box center [395, 19] width 9 height 4
click at [409, 17] on div at bounding box center [406, 19] width 9 height 4
drag, startPoint x: 417, startPoint y: 117, endPoint x: 241, endPoint y: 57, distance: 185.6
click at [241, 57] on div "? Which figure should replace the question mark?" at bounding box center [285, 77] width 511 height 104
drag, startPoint x: 241, startPoint y: 57, endPoint x: 200, endPoint y: 65, distance: 41.9
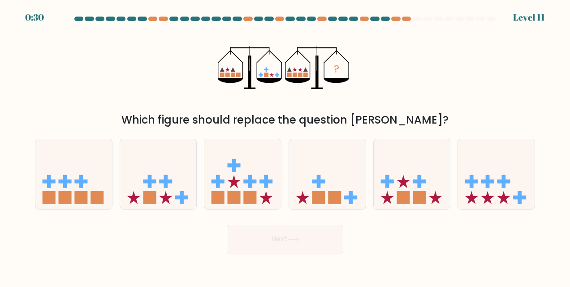
click at [200, 65] on div "? Which figure should replace the question mark?" at bounding box center [285, 77] width 511 height 104
click at [194, 88] on div "? Which figure should replace the question mark?" at bounding box center [285, 77] width 511 height 104
click at [194, 96] on div "? Which figure should replace the question mark?" at bounding box center [285, 77] width 511 height 104
click at [187, 123] on div "Which figure should replace the question [PERSON_NAME]?" at bounding box center [284, 120] width 489 height 16
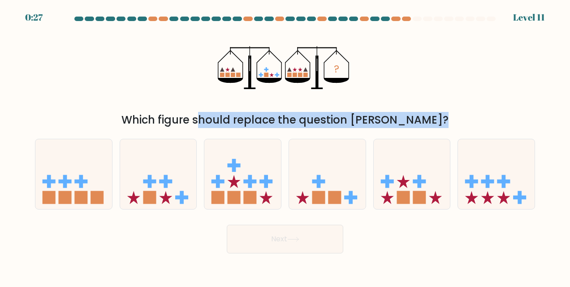
click at [187, 123] on div "Which figure should replace the question [PERSON_NAME]?" at bounding box center [284, 120] width 489 height 16
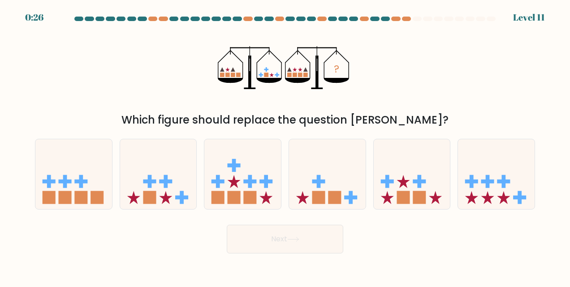
drag, startPoint x: 187, startPoint y: 123, endPoint x: 151, endPoint y: 85, distance: 52.0
click at [151, 85] on div "? Which figure should replace the question mark?" at bounding box center [285, 77] width 511 height 104
drag, startPoint x: 398, startPoint y: 123, endPoint x: 97, endPoint y: 125, distance: 300.7
click at [97, 125] on div "Which figure should replace the question [PERSON_NAME]?" at bounding box center [284, 120] width 489 height 16
drag, startPoint x: 97, startPoint y: 125, endPoint x: 87, endPoint y: 86, distance: 39.9
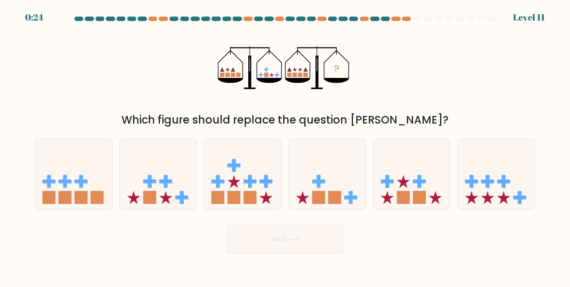
click at [87, 86] on div "? Which figure should replace the question mark?" at bounding box center [285, 77] width 511 height 104
click at [388, 180] on rect at bounding box center [386, 182] width 13 height 4
click at [285, 146] on input "e." at bounding box center [285, 145] width 0 height 2
radio input "true"
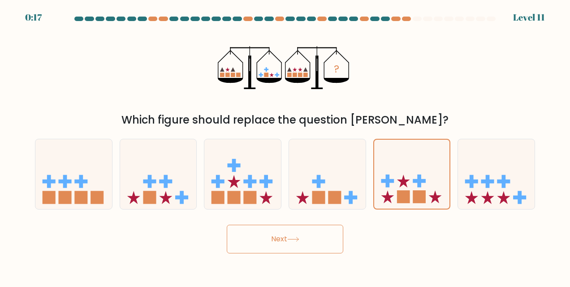
click at [275, 240] on button "Next" at bounding box center [285, 239] width 116 height 29
